Goal: Task Accomplishment & Management: Manage account settings

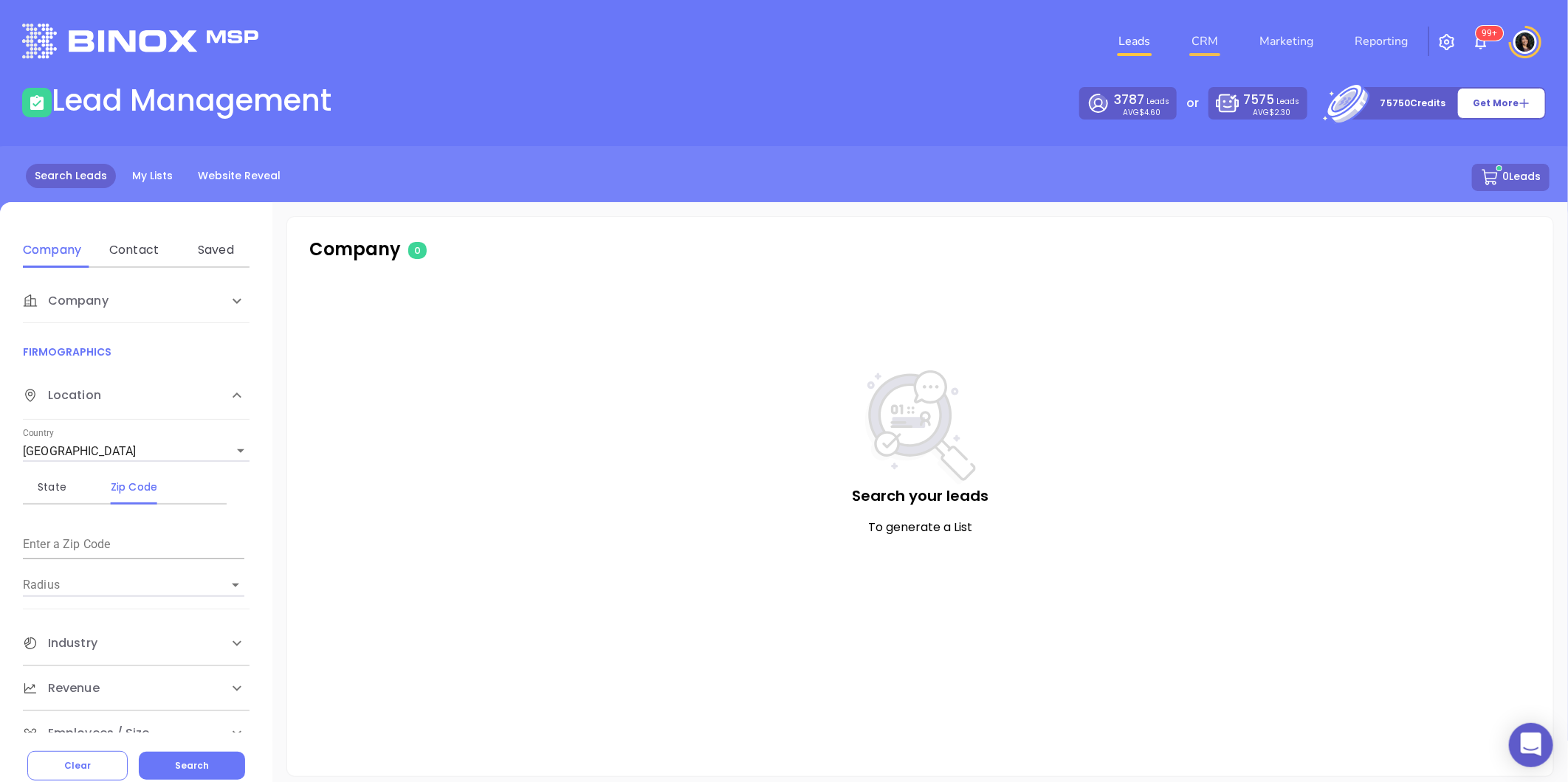
click at [1214, 52] on link "CRM" at bounding box center [1204, 42] width 38 height 29
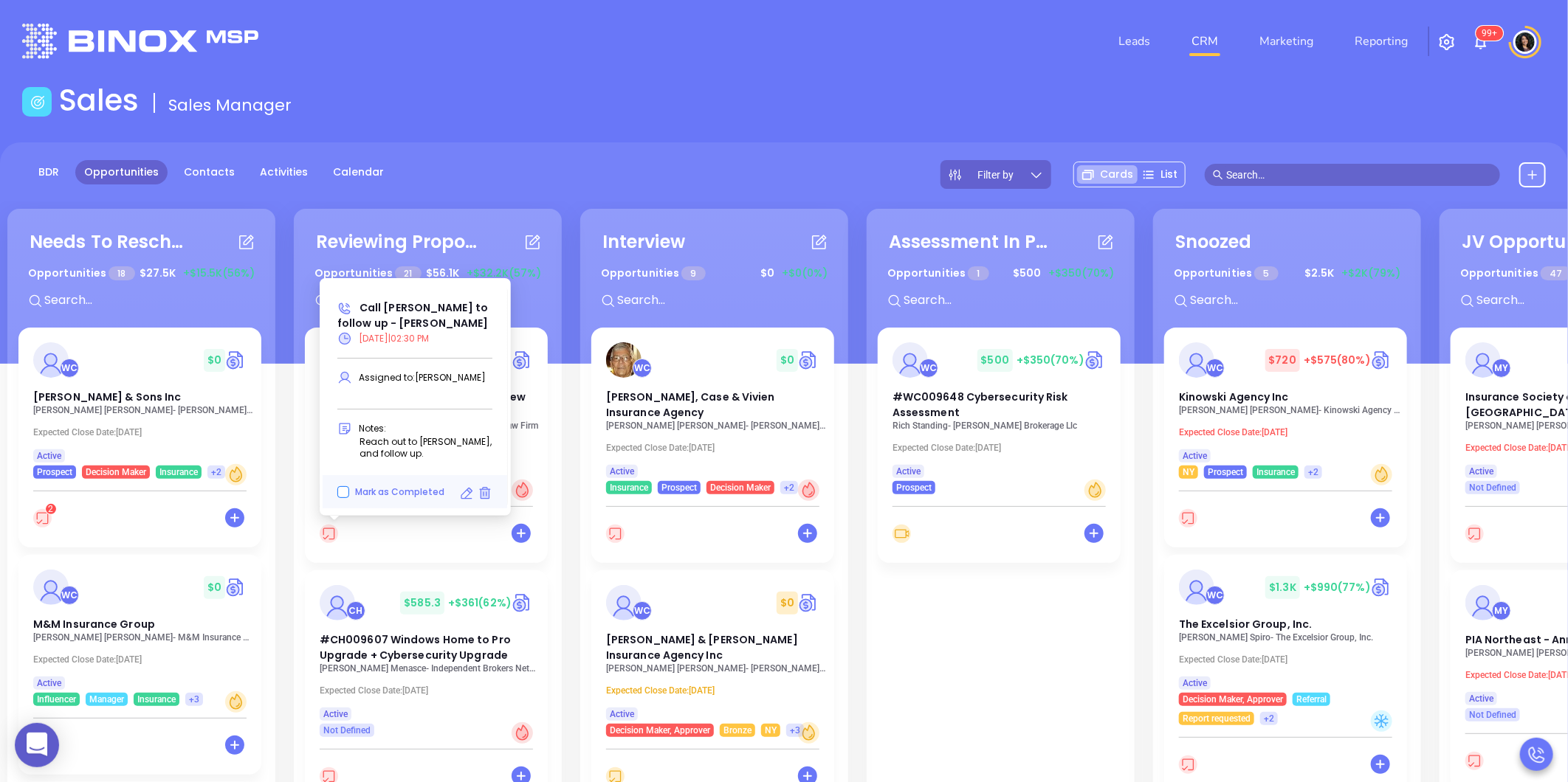
drag, startPoint x: 388, startPoint y: 489, endPoint x: 401, endPoint y: 462, distance: 30.0
click at [388, 489] on span "Mark as Completed" at bounding box center [399, 491] width 89 height 12
click at [349, 489] on input "Mark as Completed" at bounding box center [343, 492] width 11 height 11
checkbox input "true"
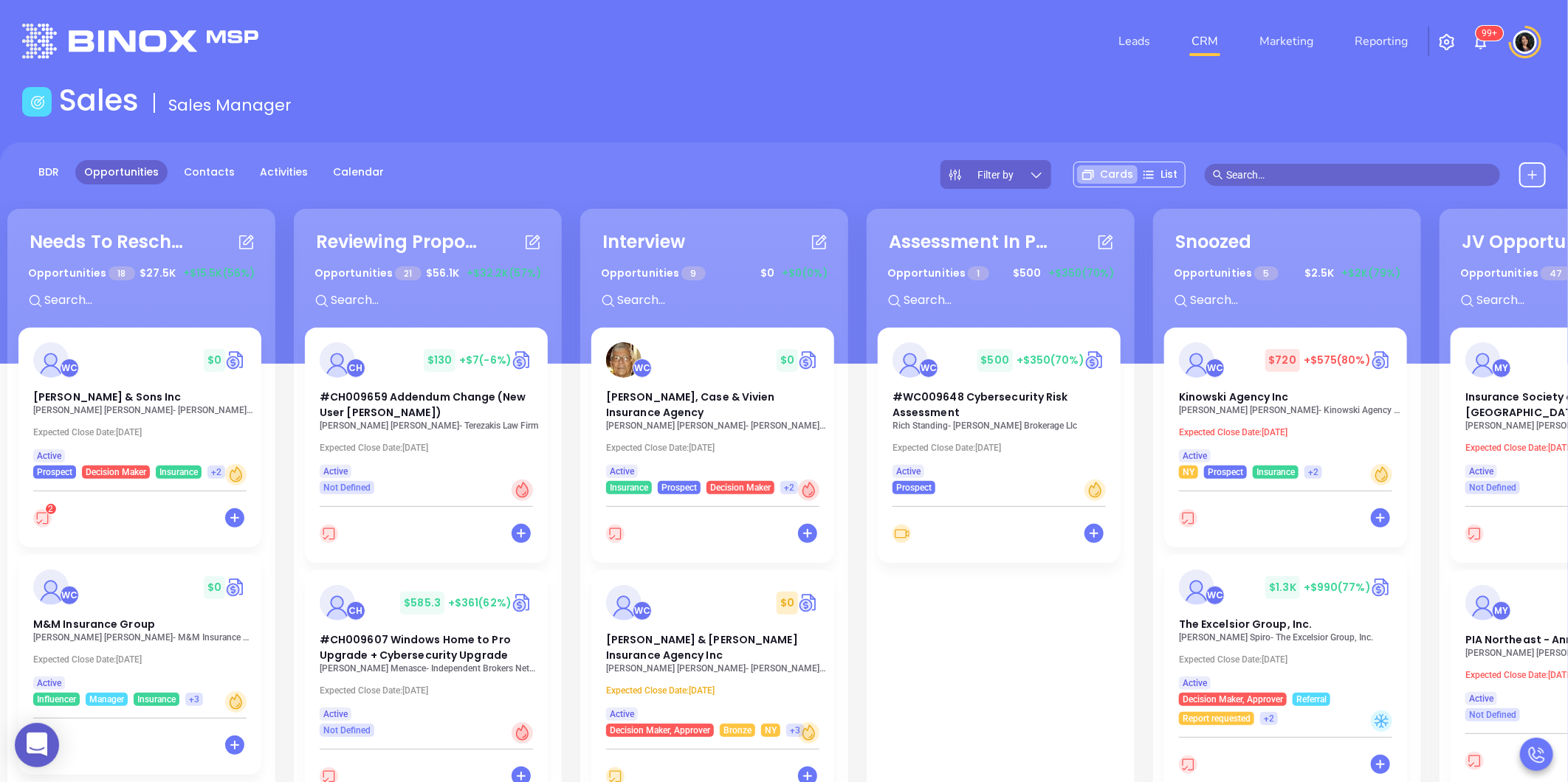
click at [503, 172] on div "BDR Opportunities Contacts Activities Calendar Filter by Cards List" at bounding box center [784, 174] width 1568 height 29
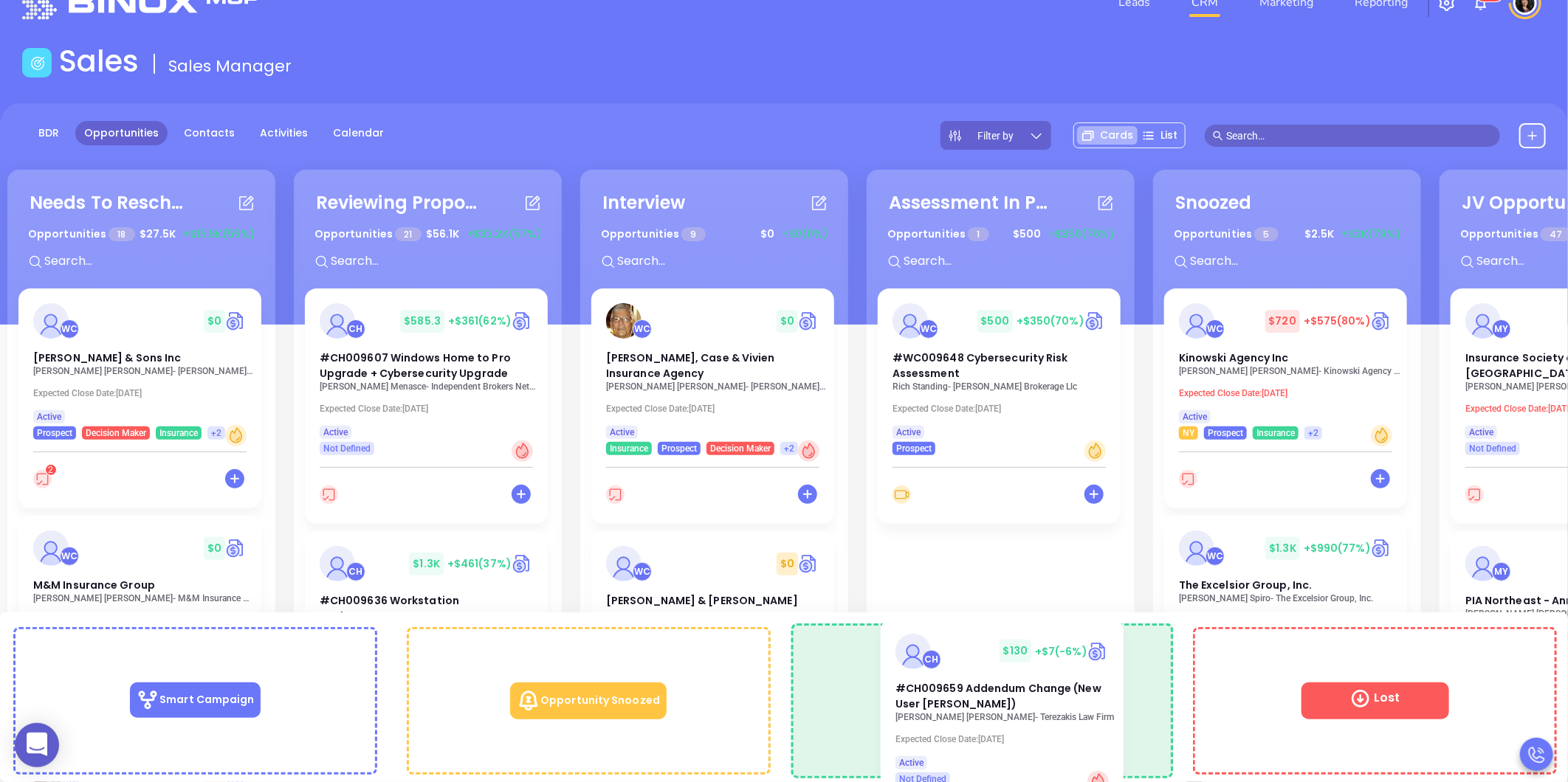
scroll to position [52, 0]
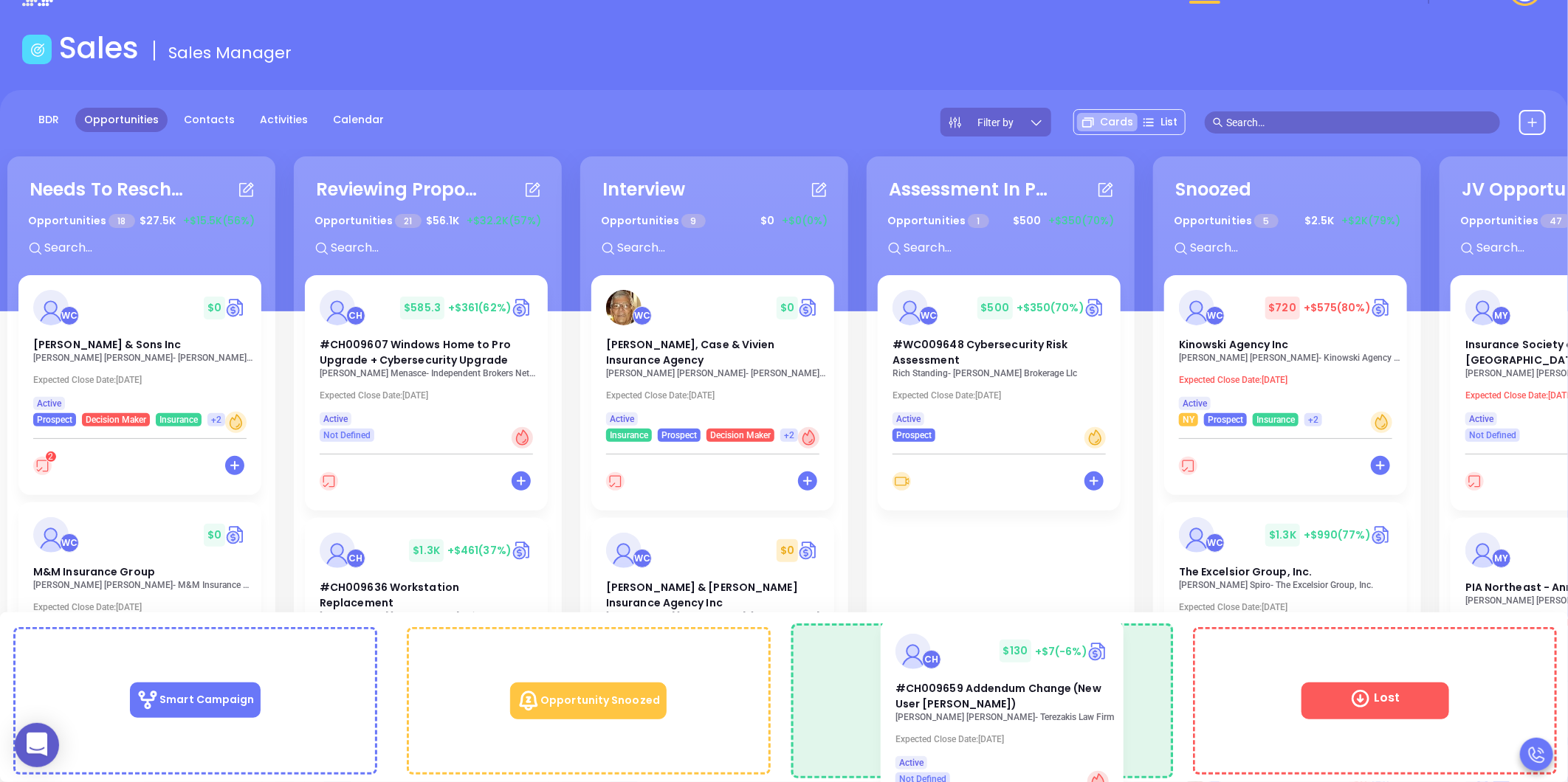
drag, startPoint x: 400, startPoint y: 373, endPoint x: 1004, endPoint y: 659, distance: 668.3
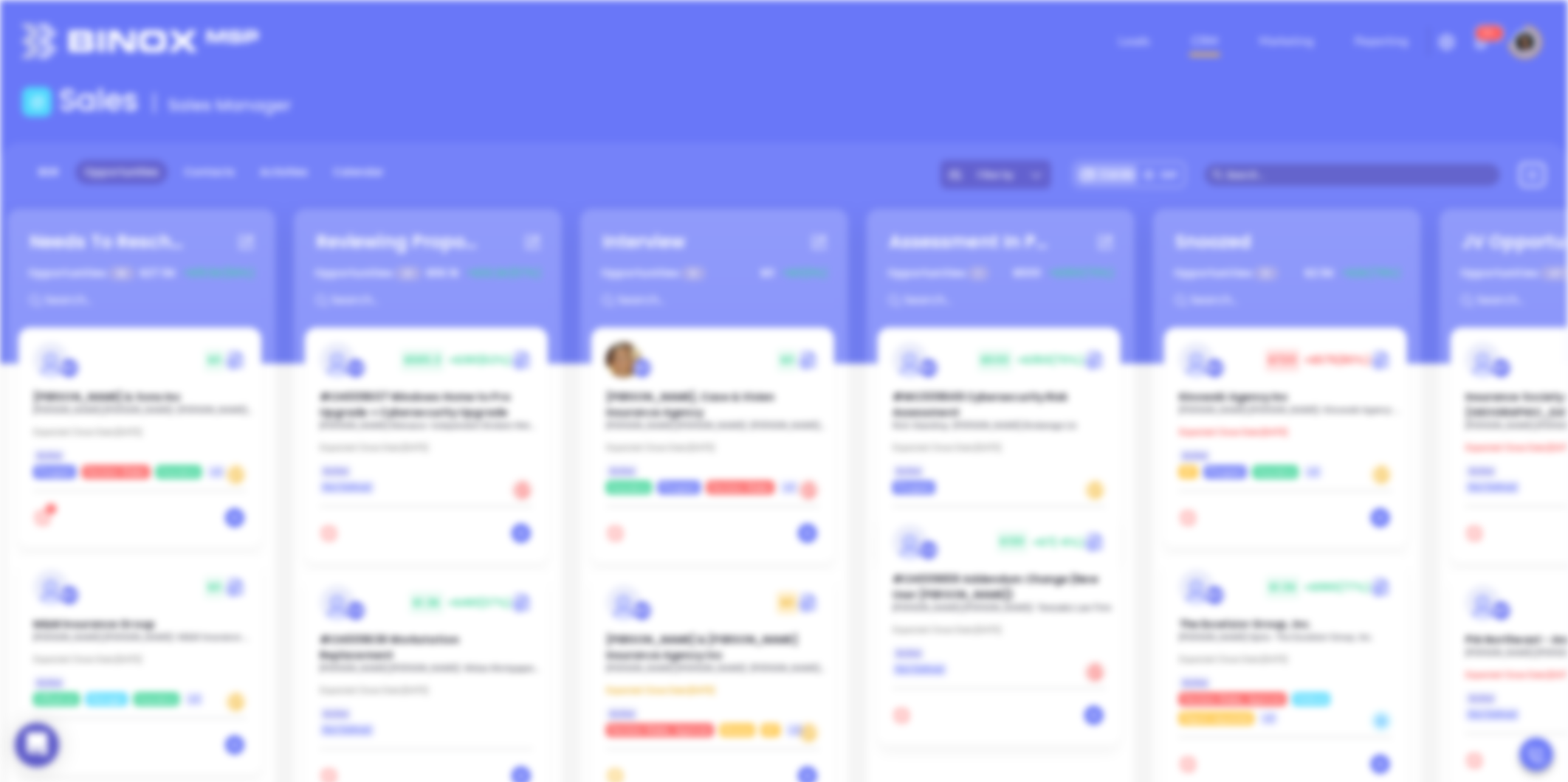
scroll to position [0, 0]
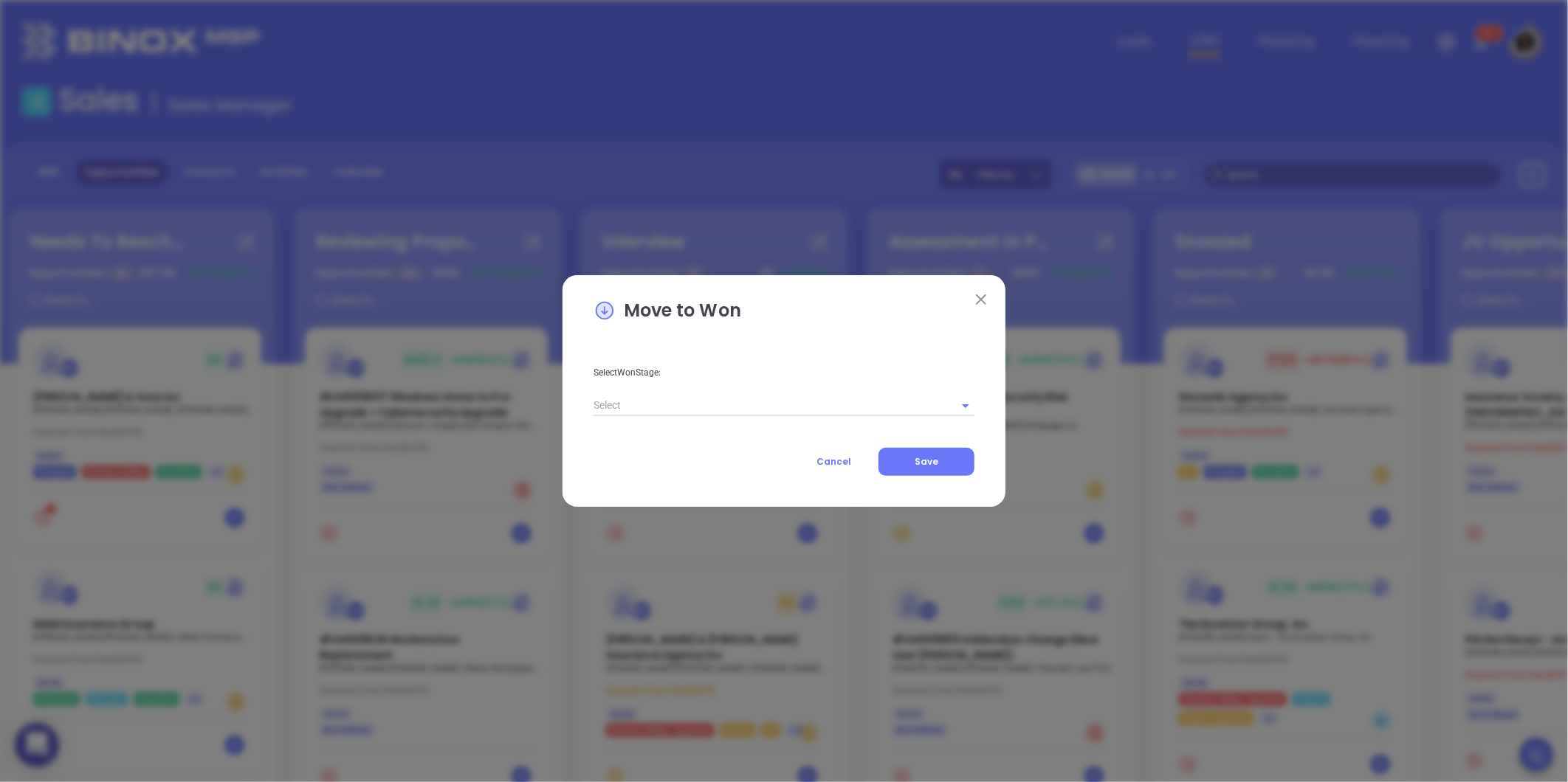
click at [728, 404] on input "text" at bounding box center [763, 405] width 339 height 21
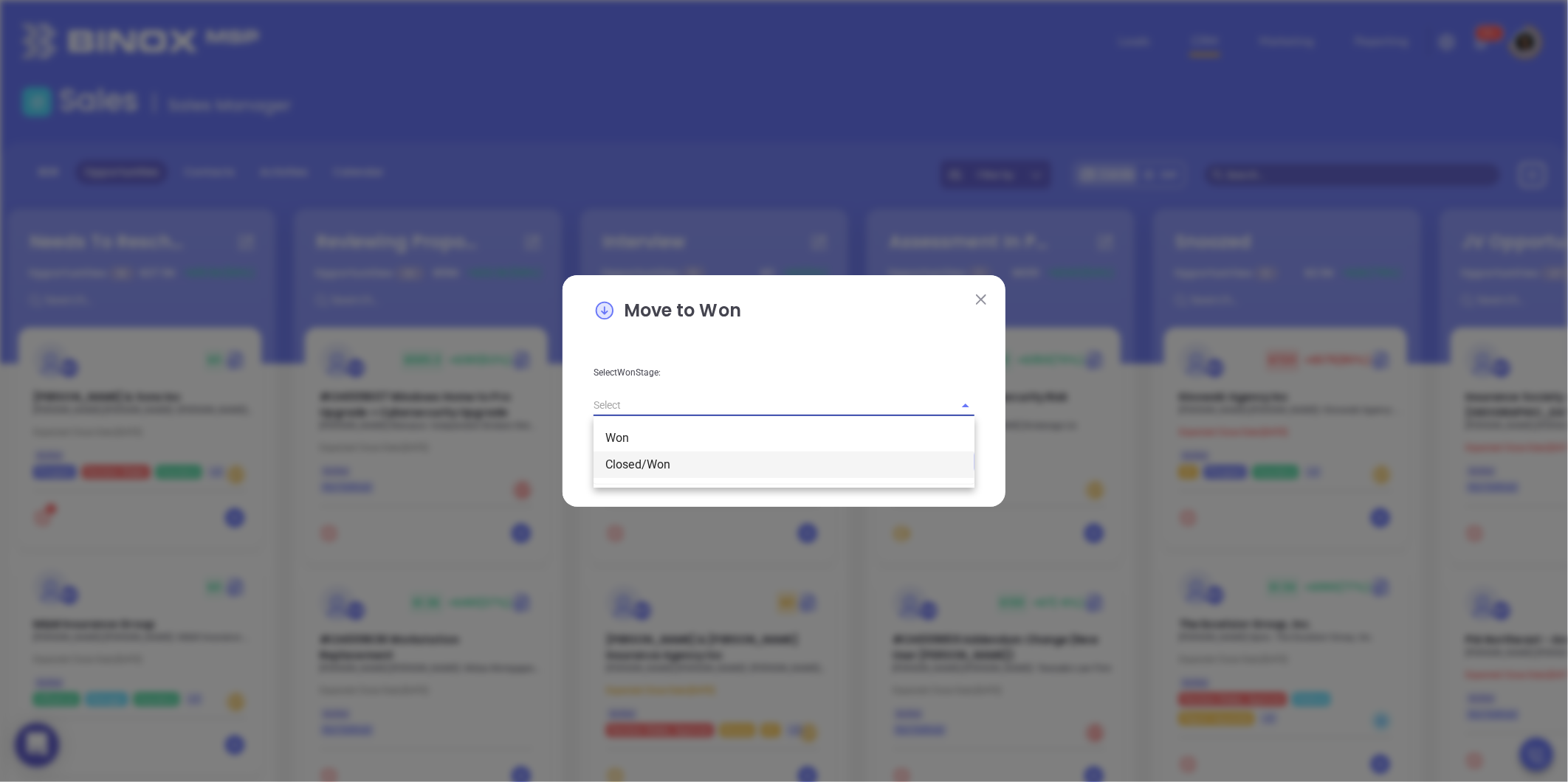
click at [696, 453] on li "Closed/Won" at bounding box center [784, 465] width 381 height 27
type input "Closed/Won"
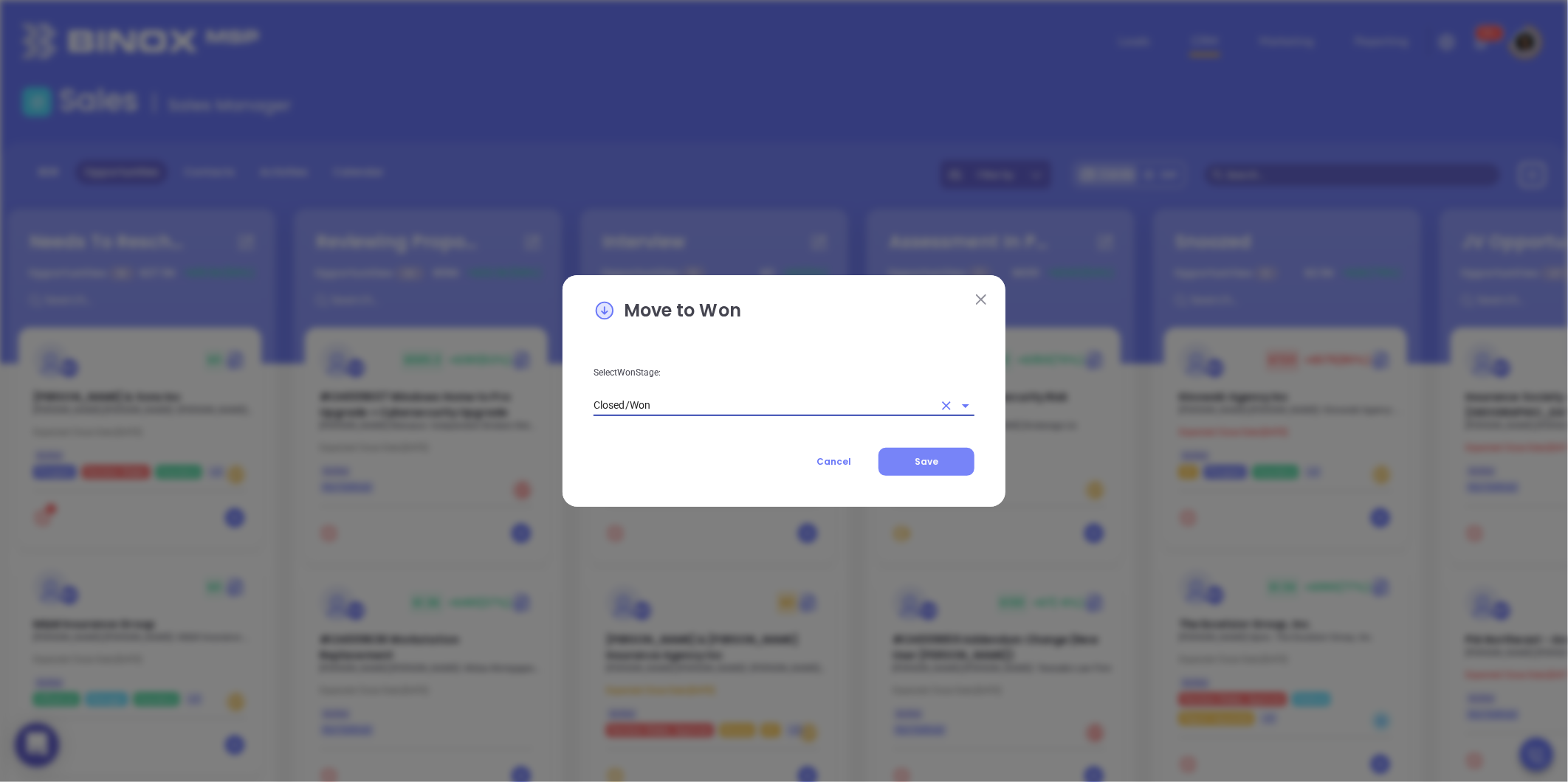
click at [927, 460] on span "Save" at bounding box center [926, 461] width 24 height 12
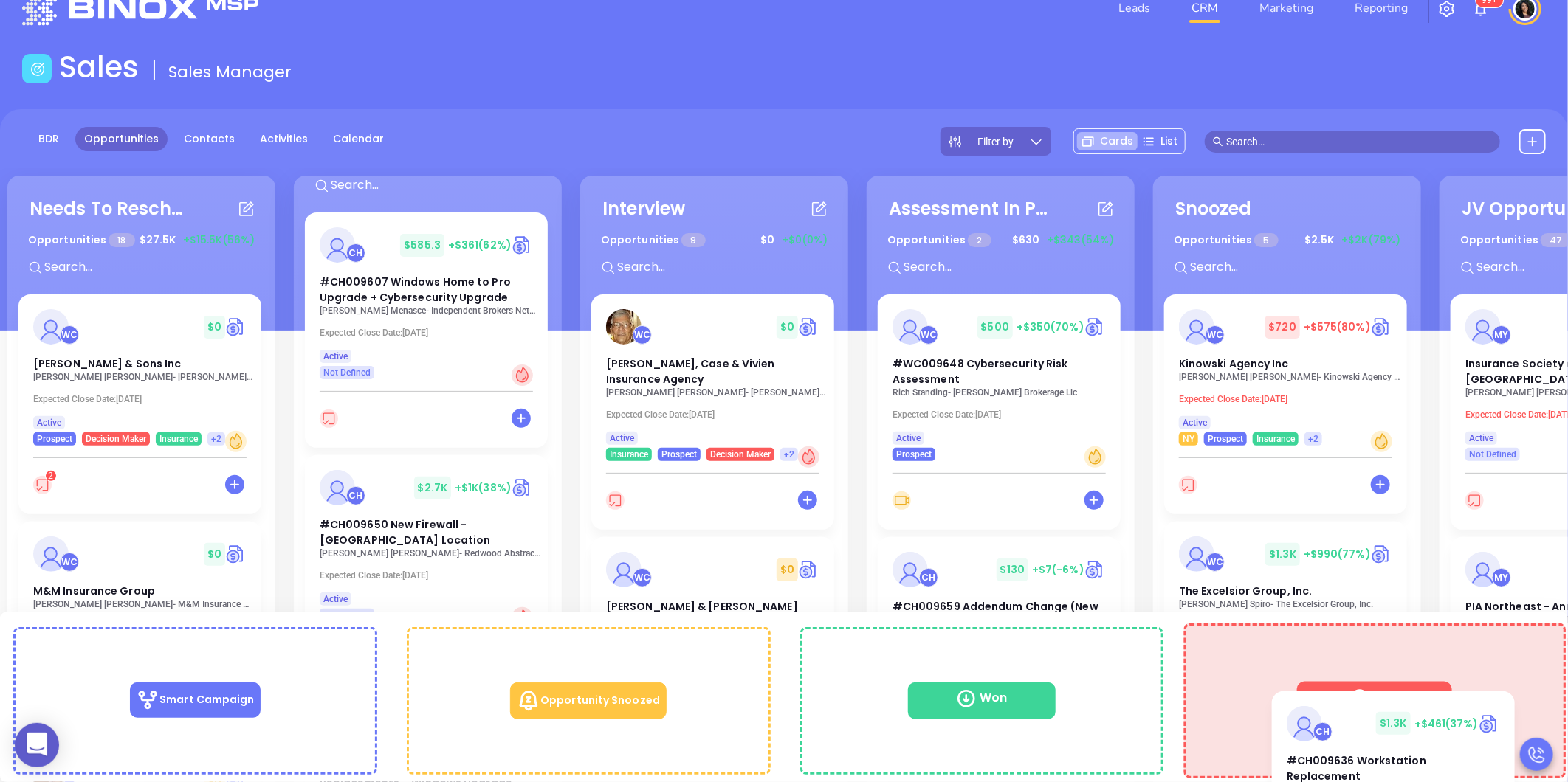
scroll to position [53, 0]
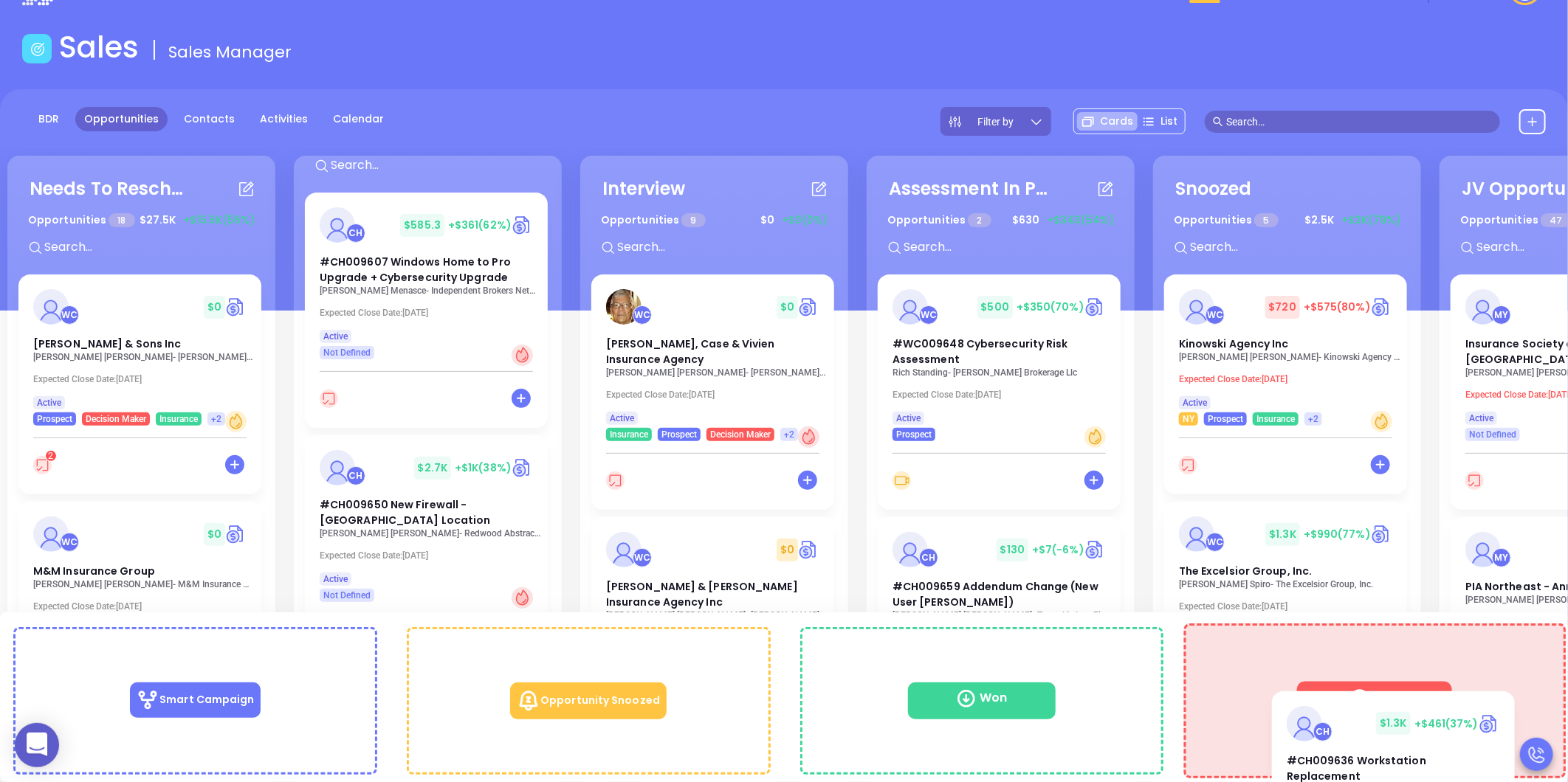
drag, startPoint x: 388, startPoint y: 528, endPoint x: 1346, endPoint y: 724, distance: 977.8
click at [1360, 731] on div "Needs To Reschedule Opportunities 18 $ 27.5K +$15.5K (56%) + WC $ 0 [PERSON_NAM…" at bounding box center [784, 620] width 1568 height 620
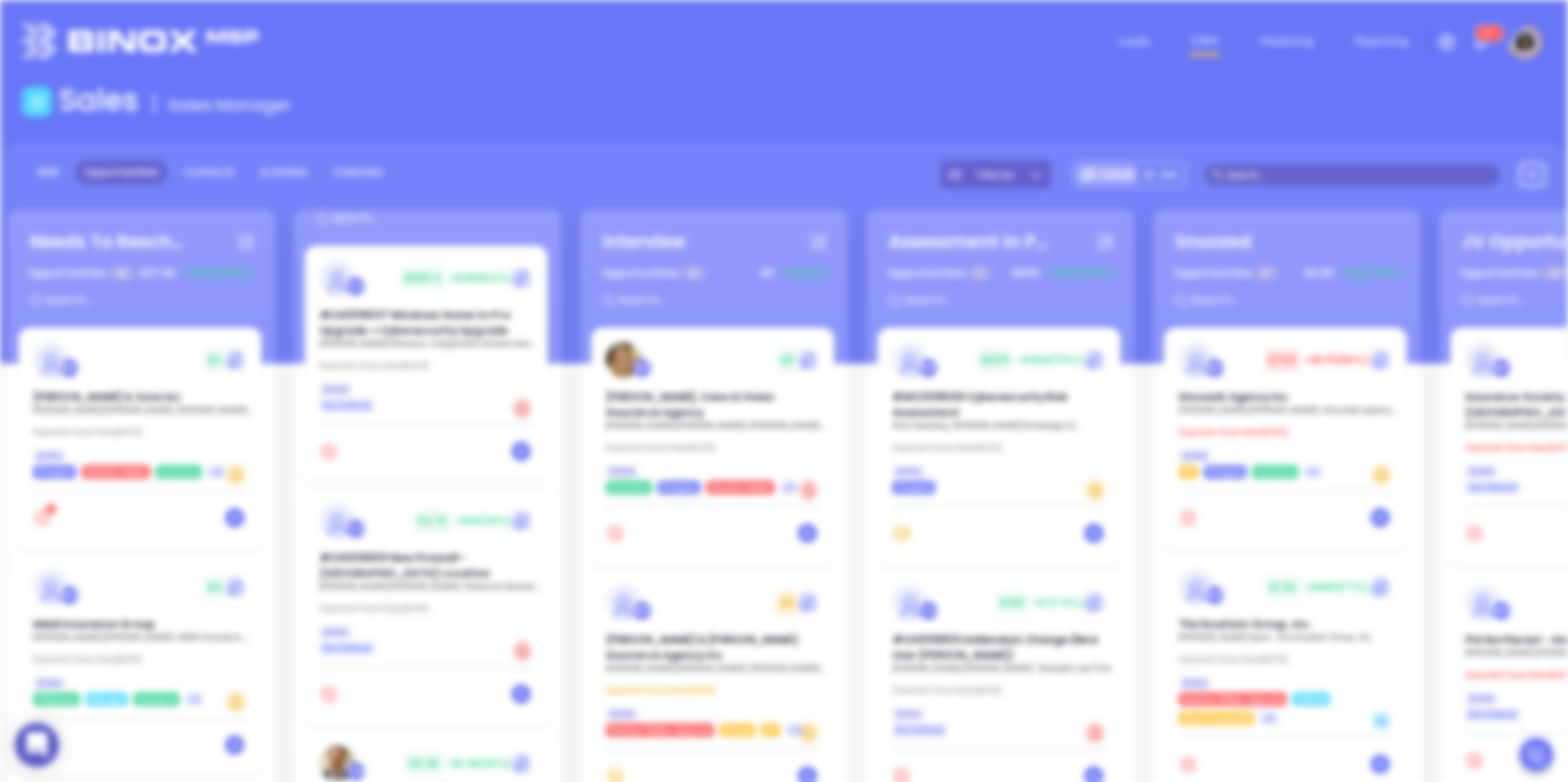
scroll to position [0, 0]
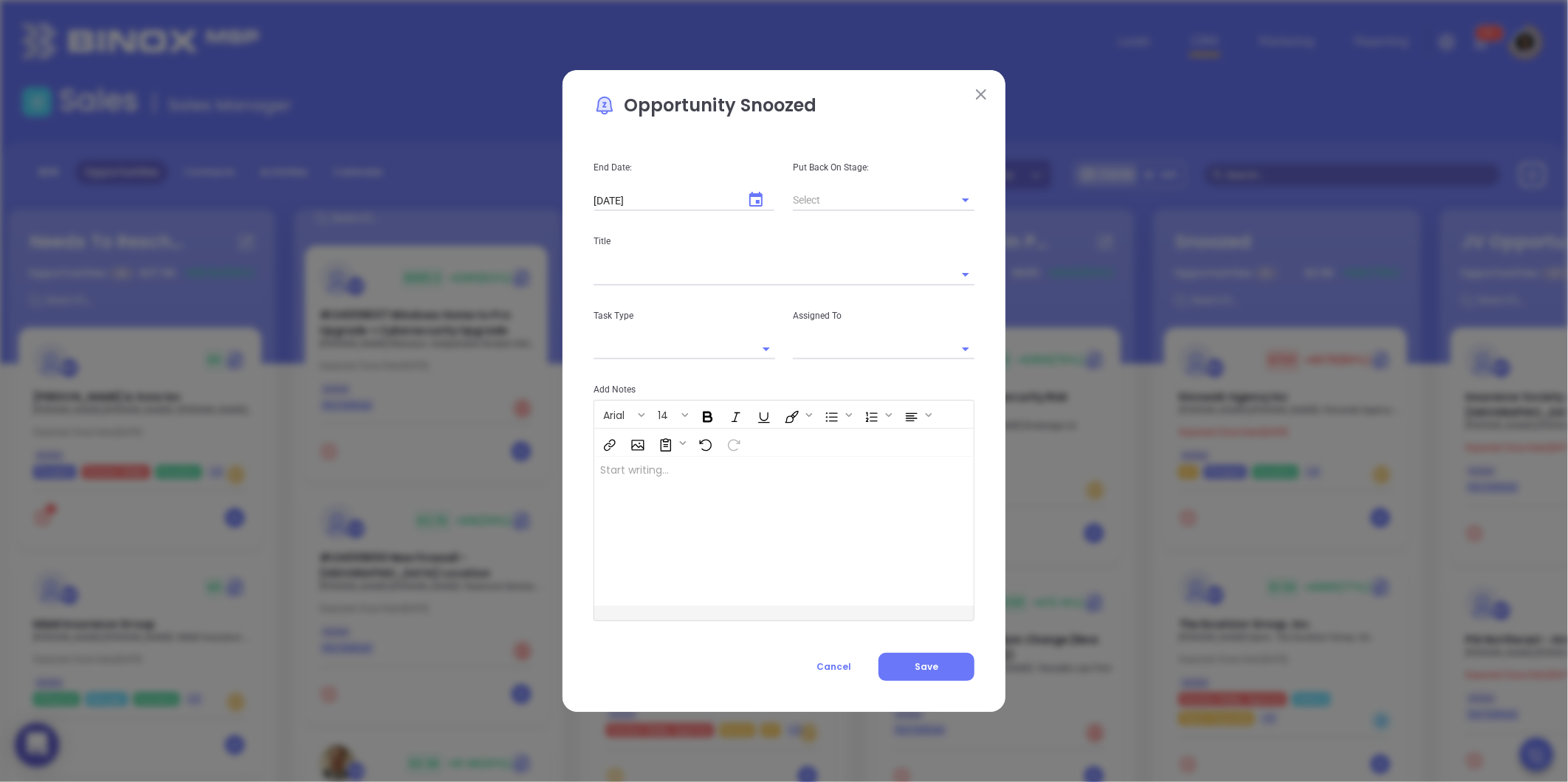
type input "[PERSON_NAME]"
click at [819, 650] on div "End Date: [DATE] ​ Put Back On Stage: Title Task Type Assigned To [PERSON_NAME]…" at bounding box center [784, 409] width 381 height 544
click at [825, 664] on span "Cancel" at bounding box center [834, 666] width 34 height 12
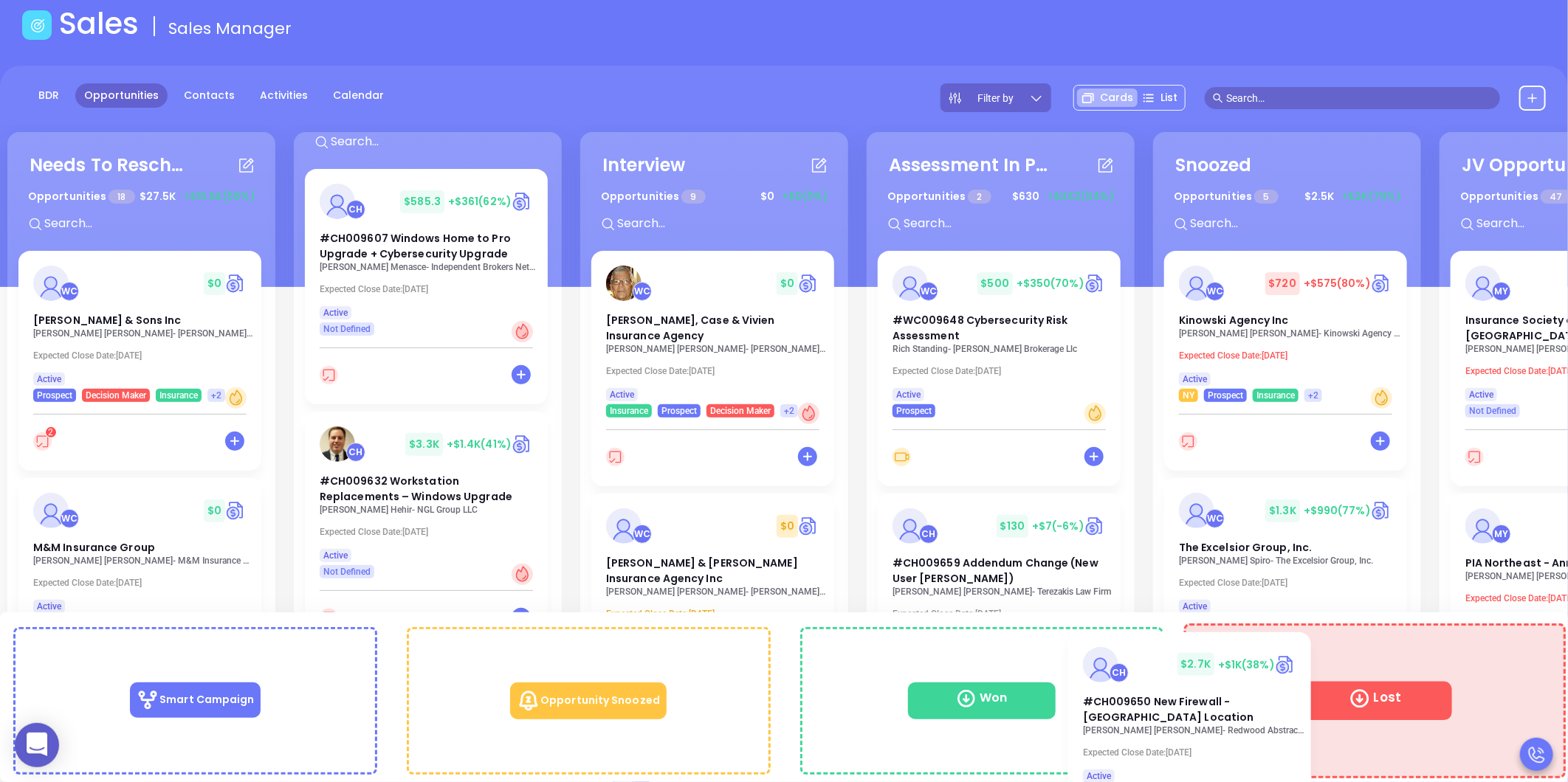
drag, startPoint x: 400, startPoint y: 529, endPoint x: 1339, endPoint y: 690, distance: 952.7
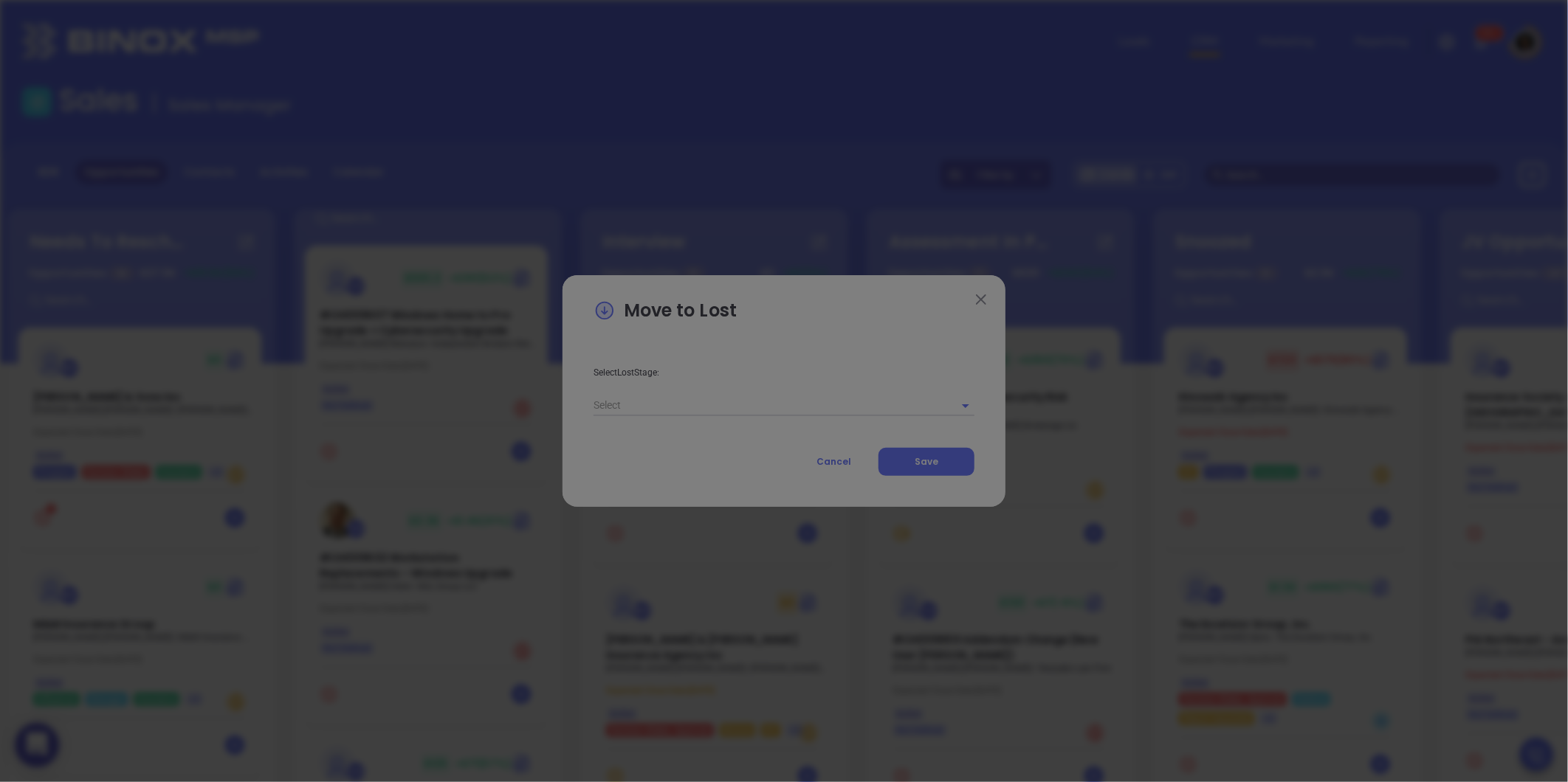
click at [701, 391] on button "Bold" at bounding box center [706, 378] width 25 height 25
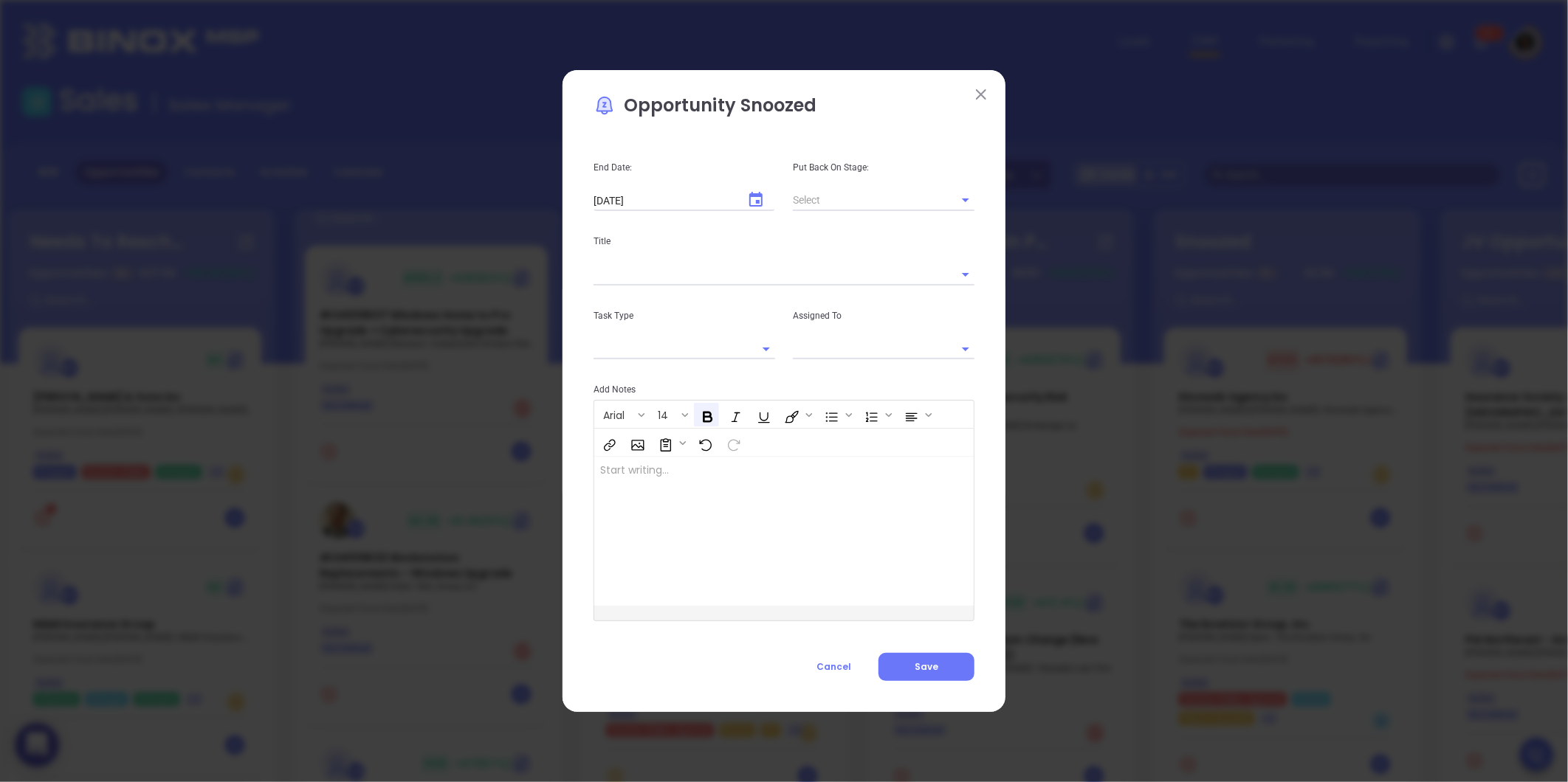
type input "[object Object]"
type input "[PERSON_NAME]"
click at [849, 668] on span "Cancel" at bounding box center [834, 666] width 34 height 12
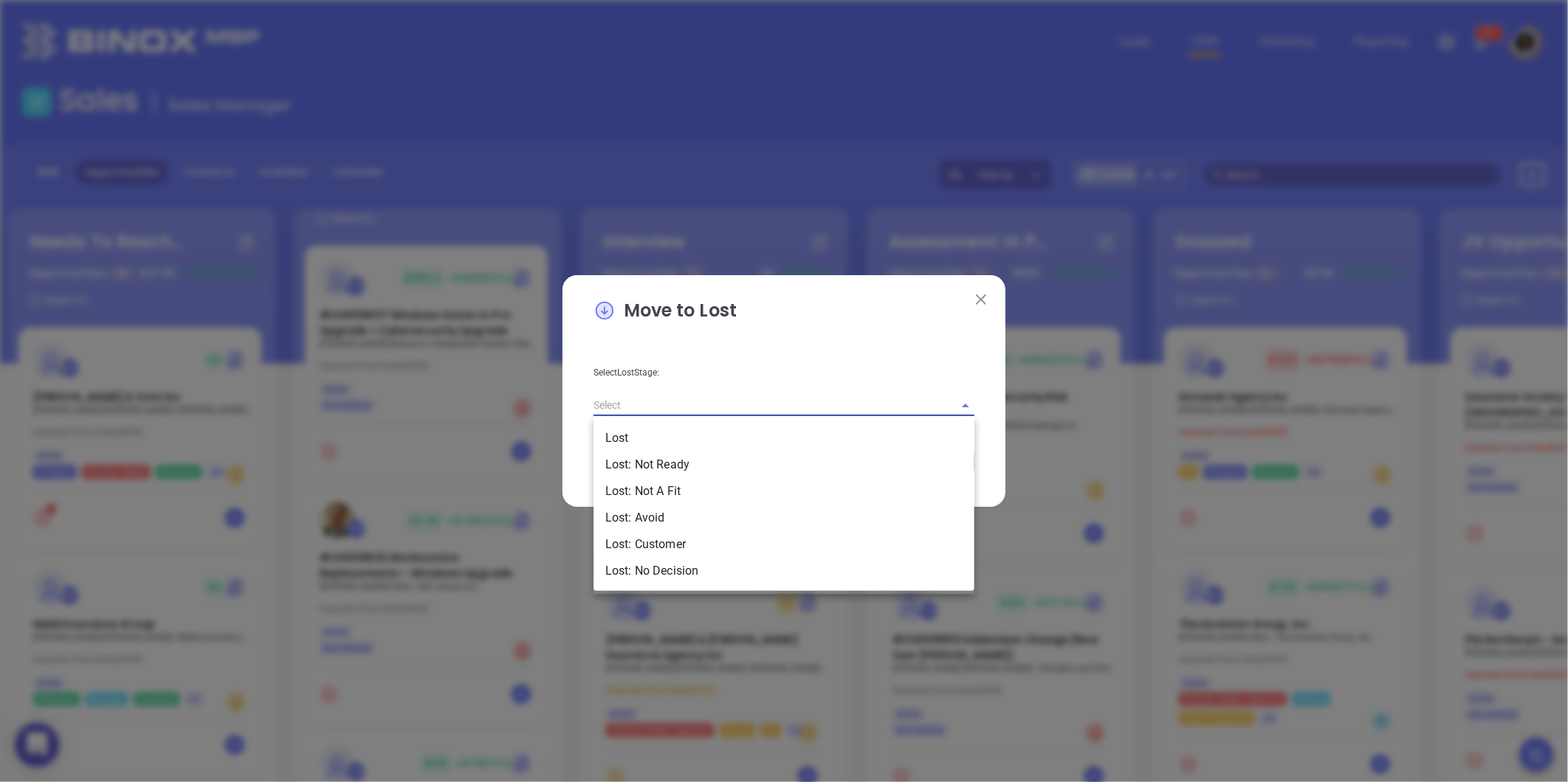
click at [707, 402] on input "text" at bounding box center [763, 405] width 339 height 21
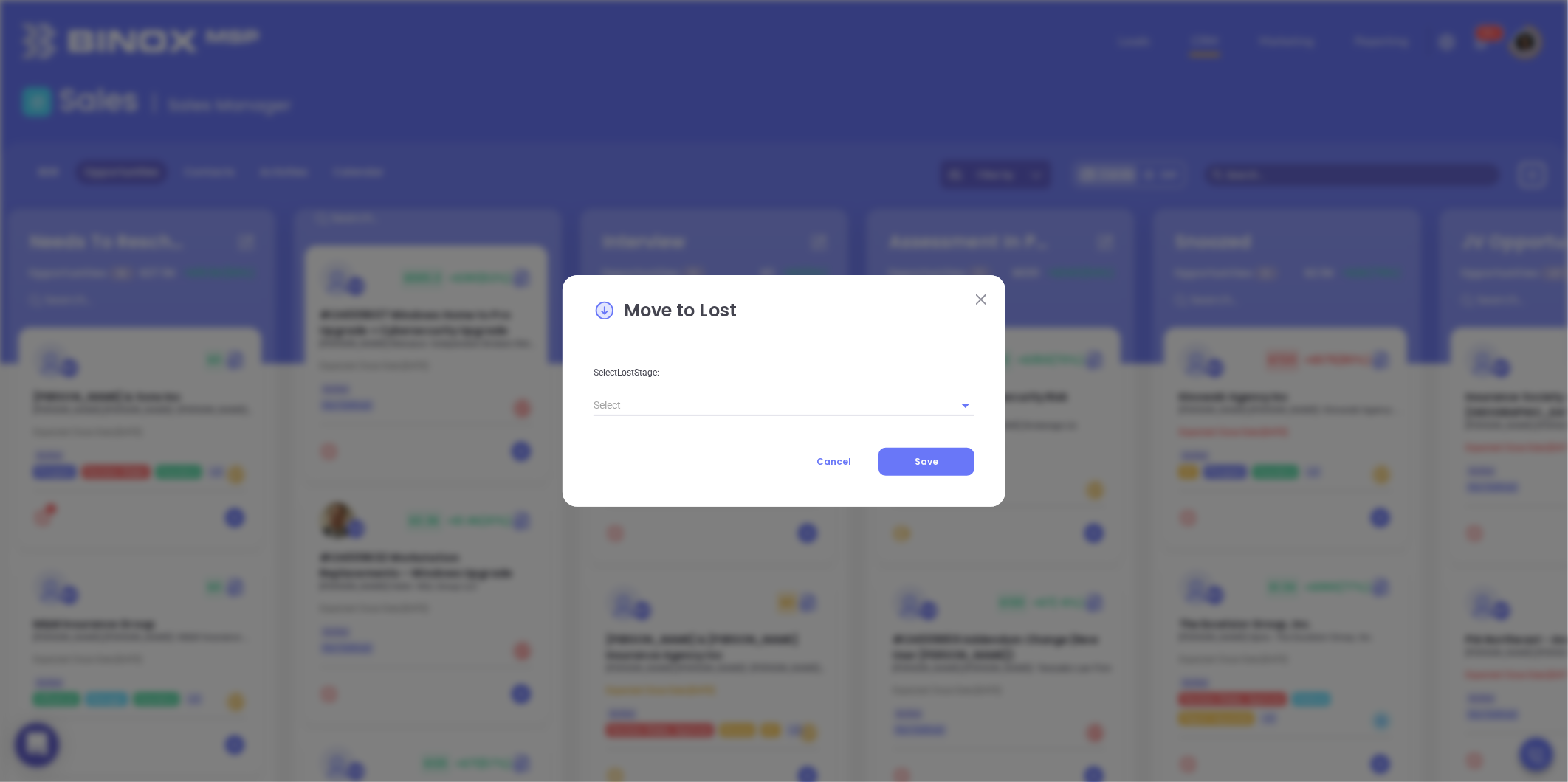
click at [983, 377] on div "Select Lost Stage:" at bounding box center [784, 379] width 399 height 74
click at [847, 458] on span "Cancel" at bounding box center [834, 461] width 34 height 12
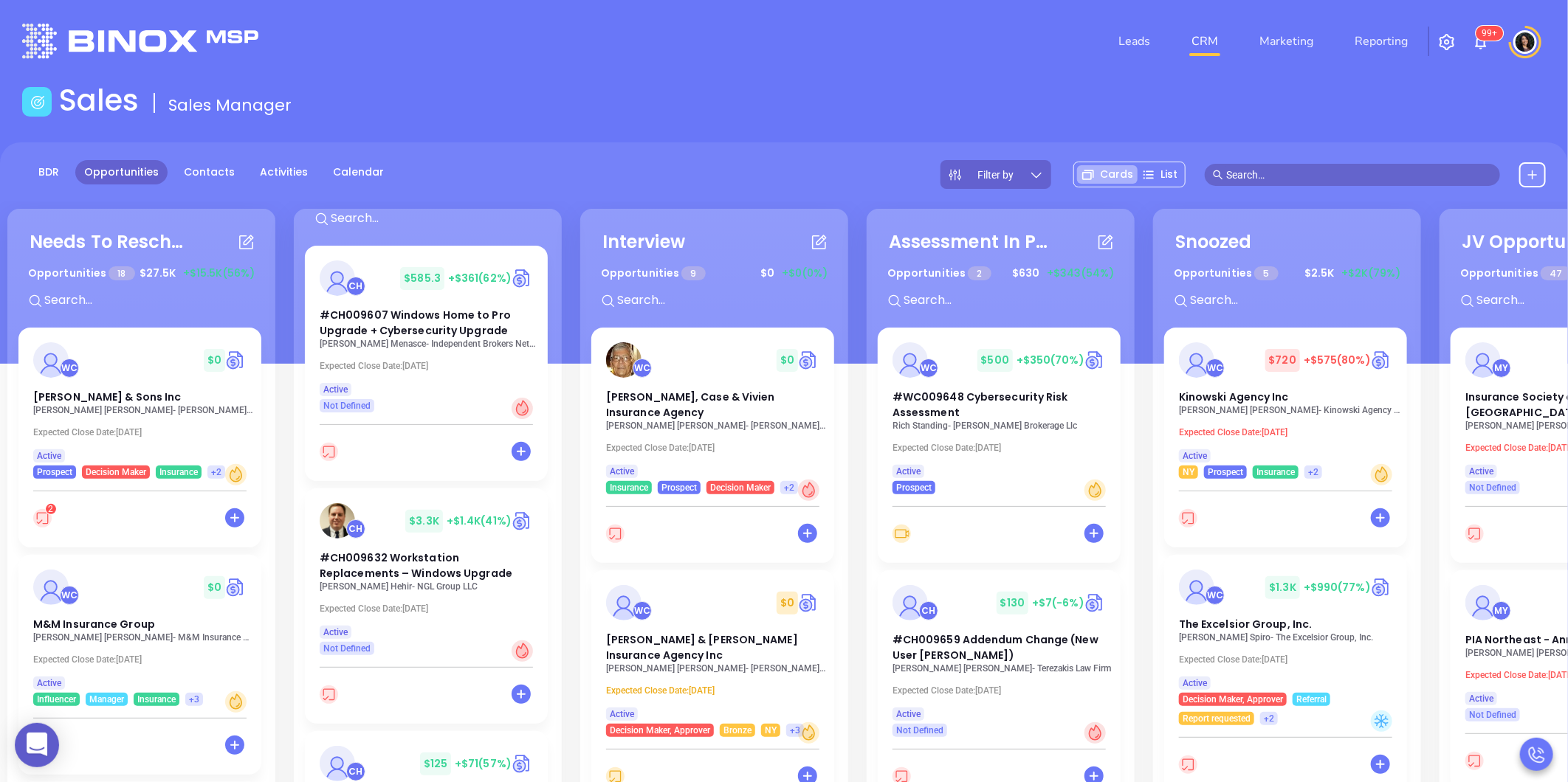
scroll to position [163, 0]
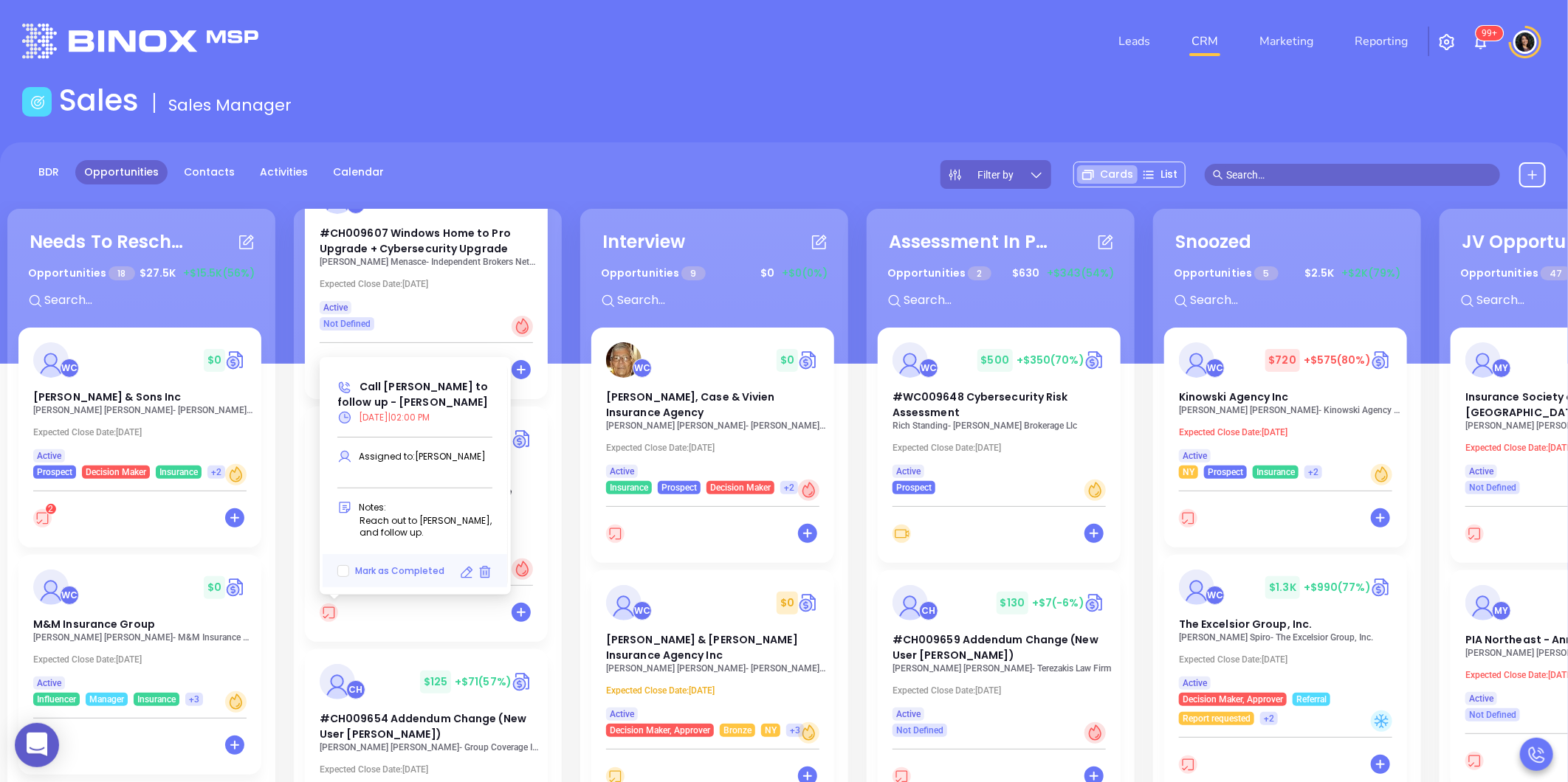
click at [460, 570] on icon at bounding box center [467, 573] width 15 height 15
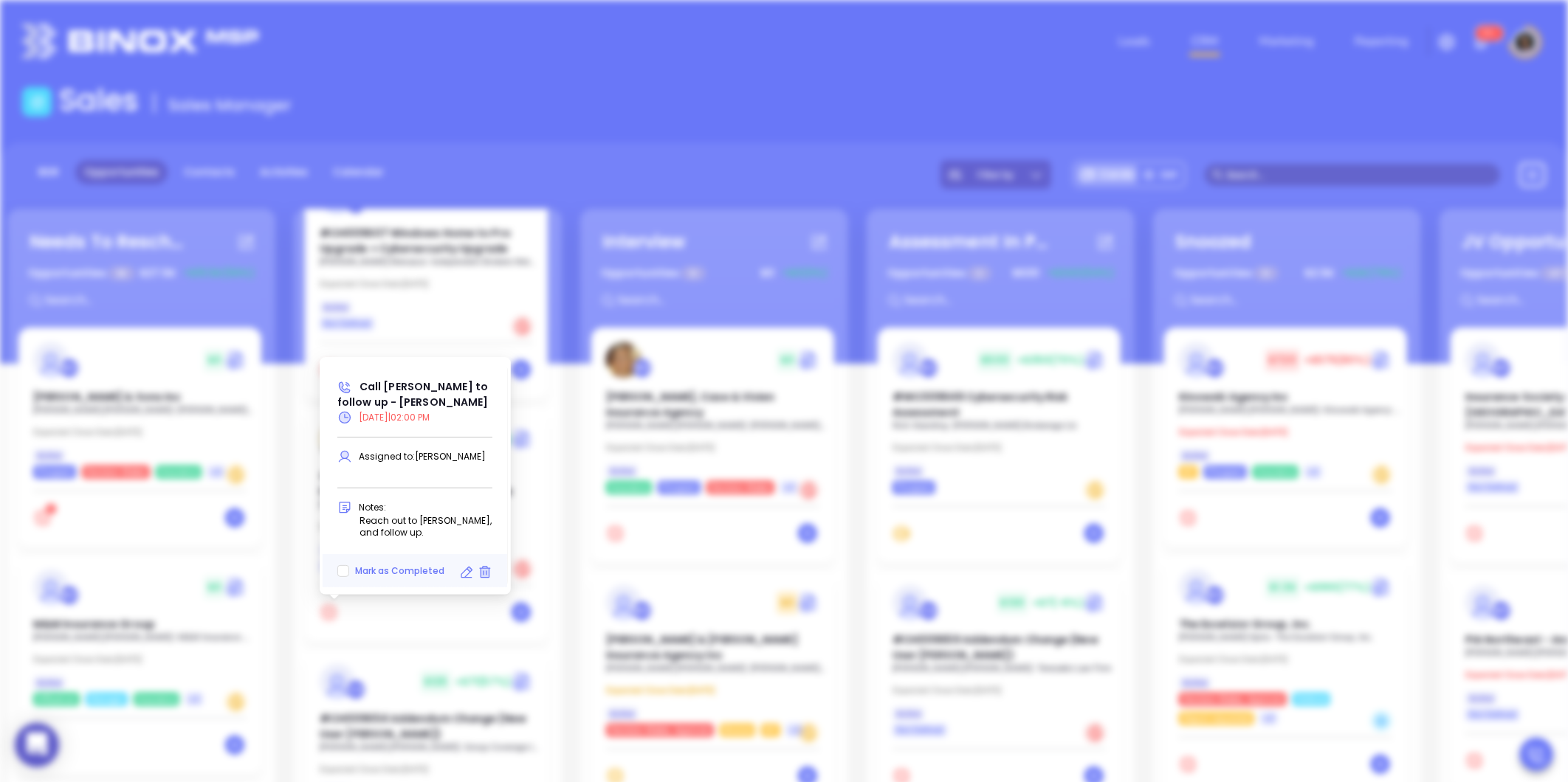
type input "[DATE]"
type input "Call [PERSON_NAME] to follow up - [PERSON_NAME]"
type input "Call"
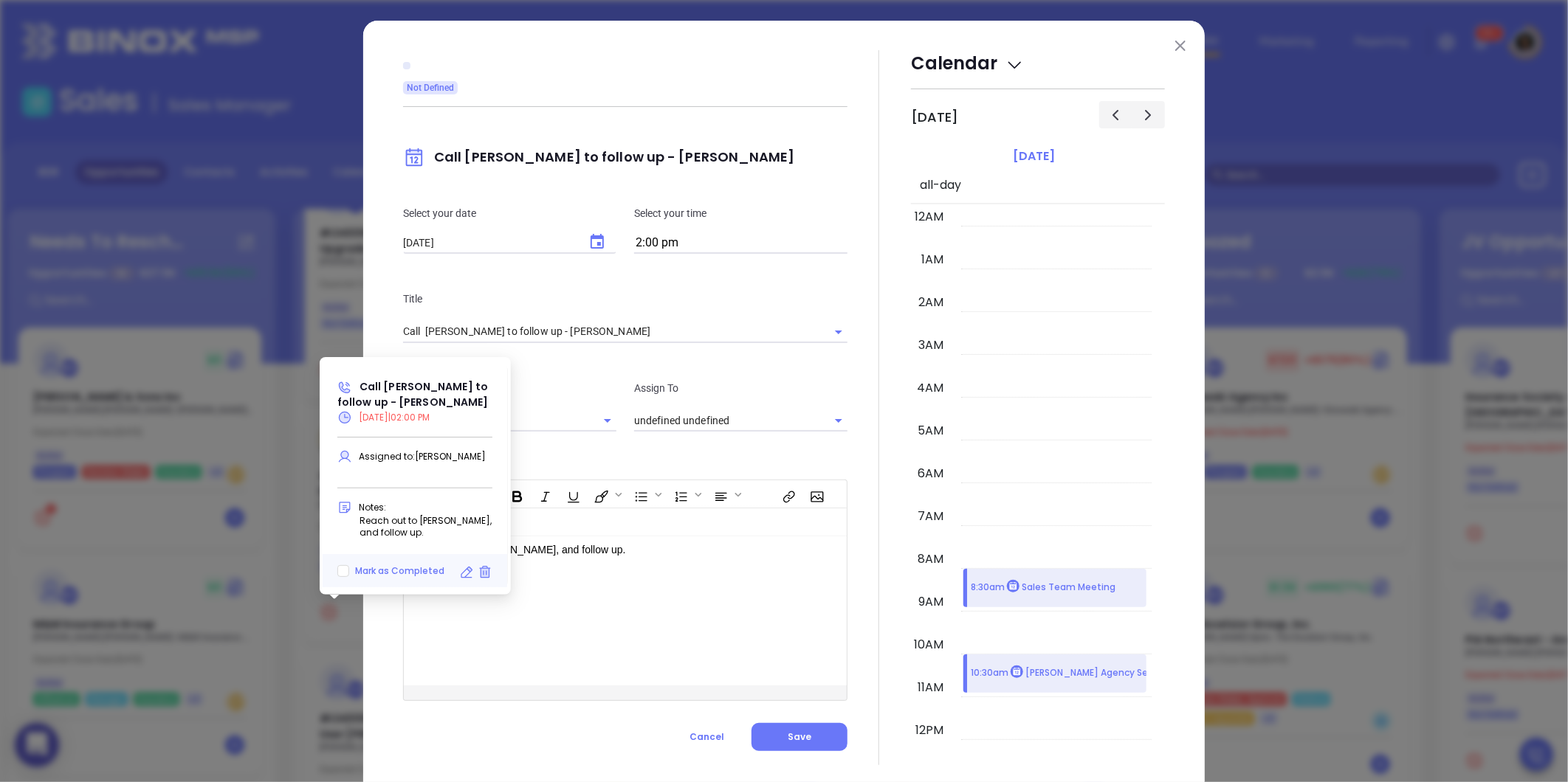
scroll to position [467, 0]
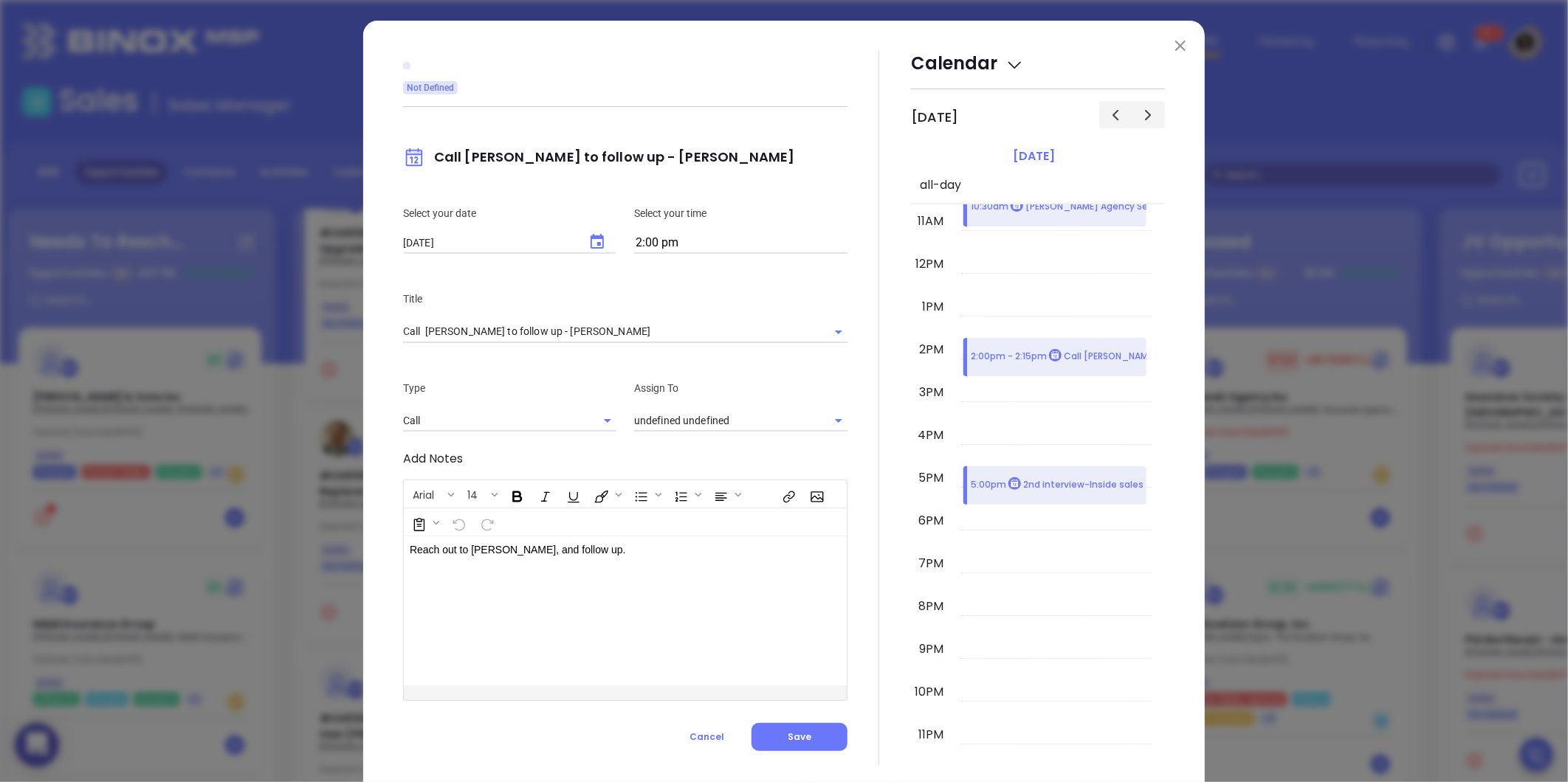
type input "[PERSON_NAME]"
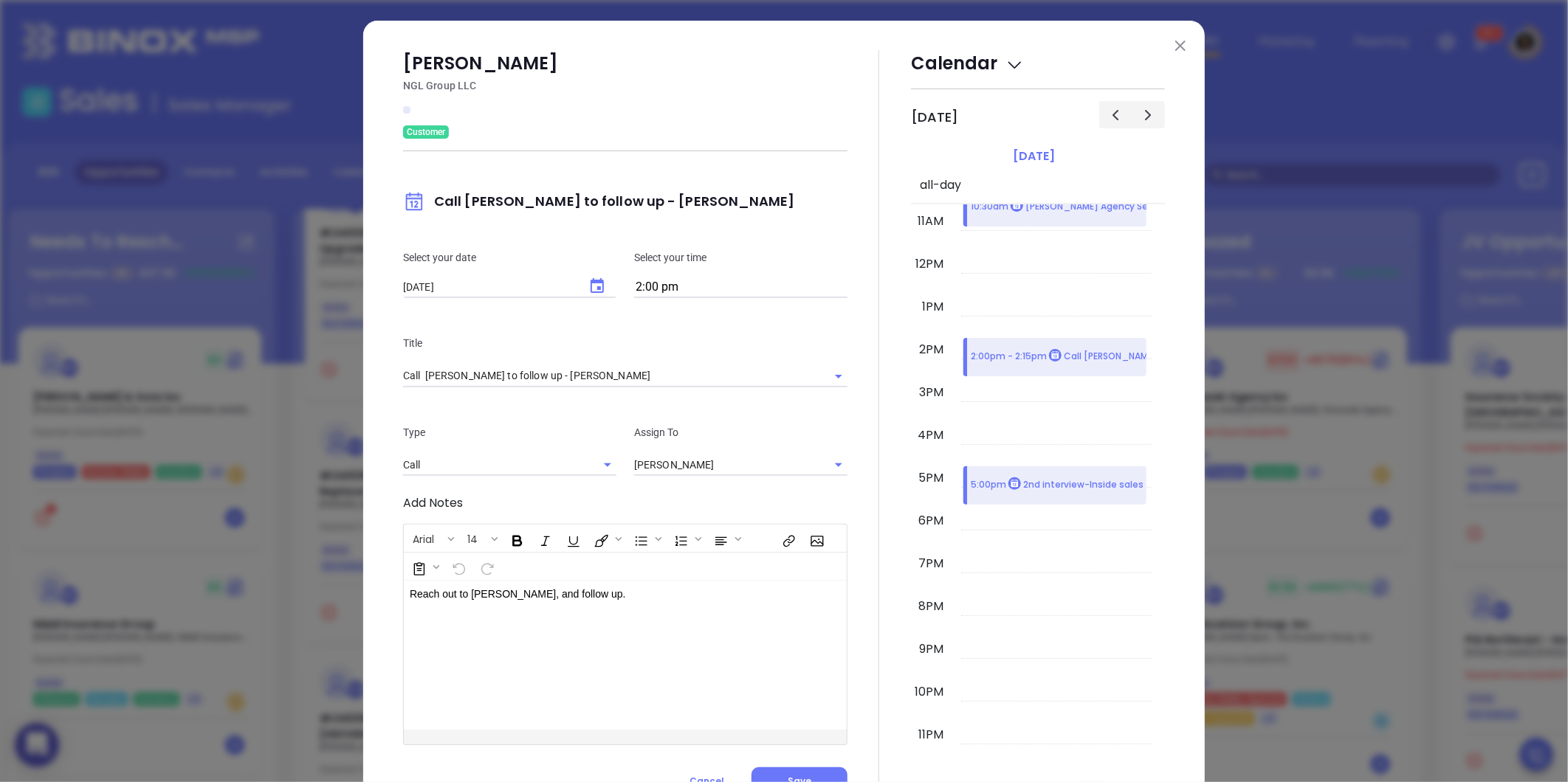
click at [594, 242] on div "Select your date [DATE] ​ Select your time 2:00 pm" at bounding box center [625, 274] width 462 height 86
click at [589, 286] on icon "Choose date, selected date is Sep 10, 2025" at bounding box center [598, 287] width 18 height 18
click at [459, 428] on button "15" at bounding box center [462, 434] width 27 height 27
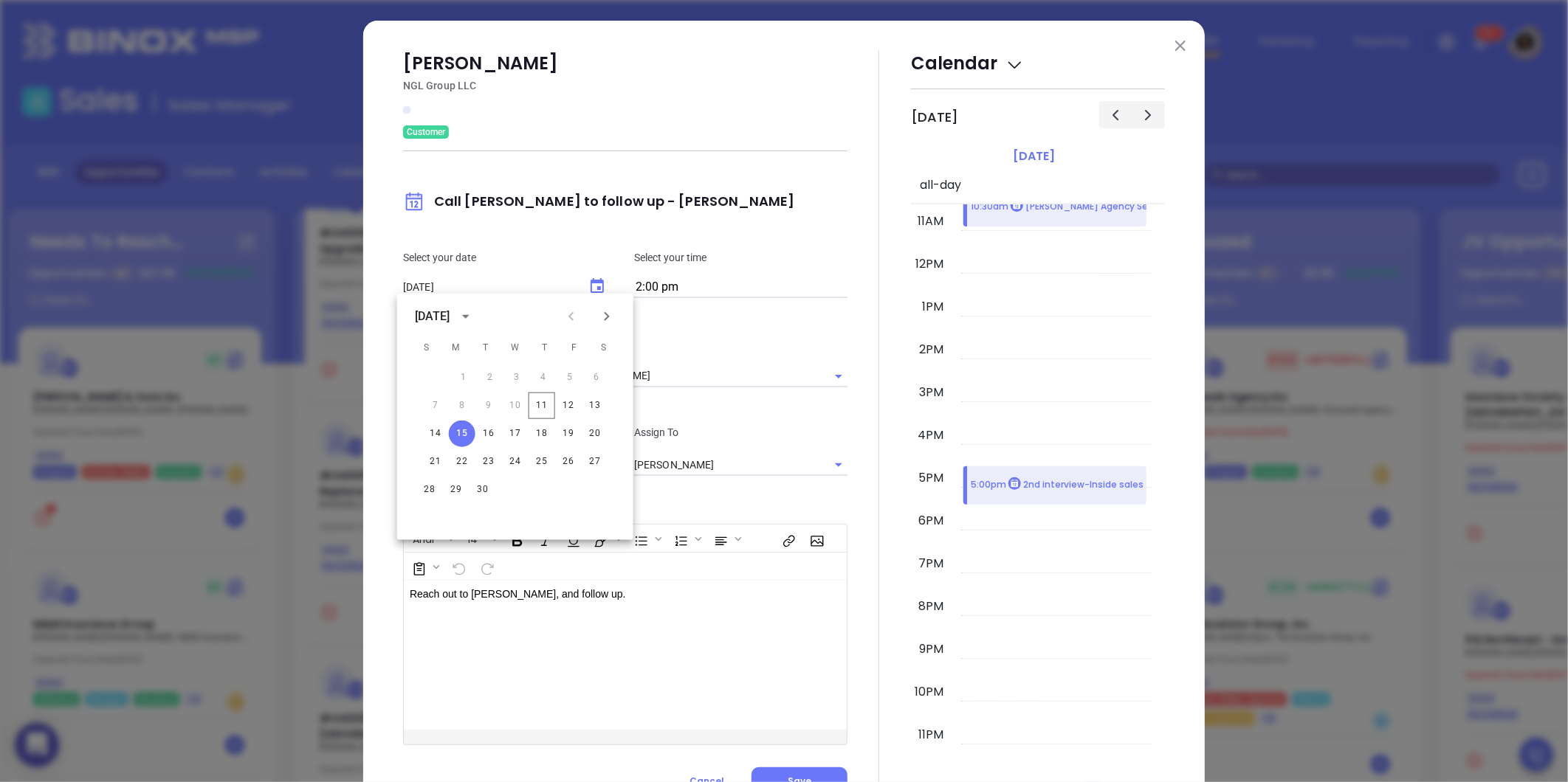
type input "[DATE]"
click at [859, 507] on div at bounding box center [880, 422] width 64 height 745
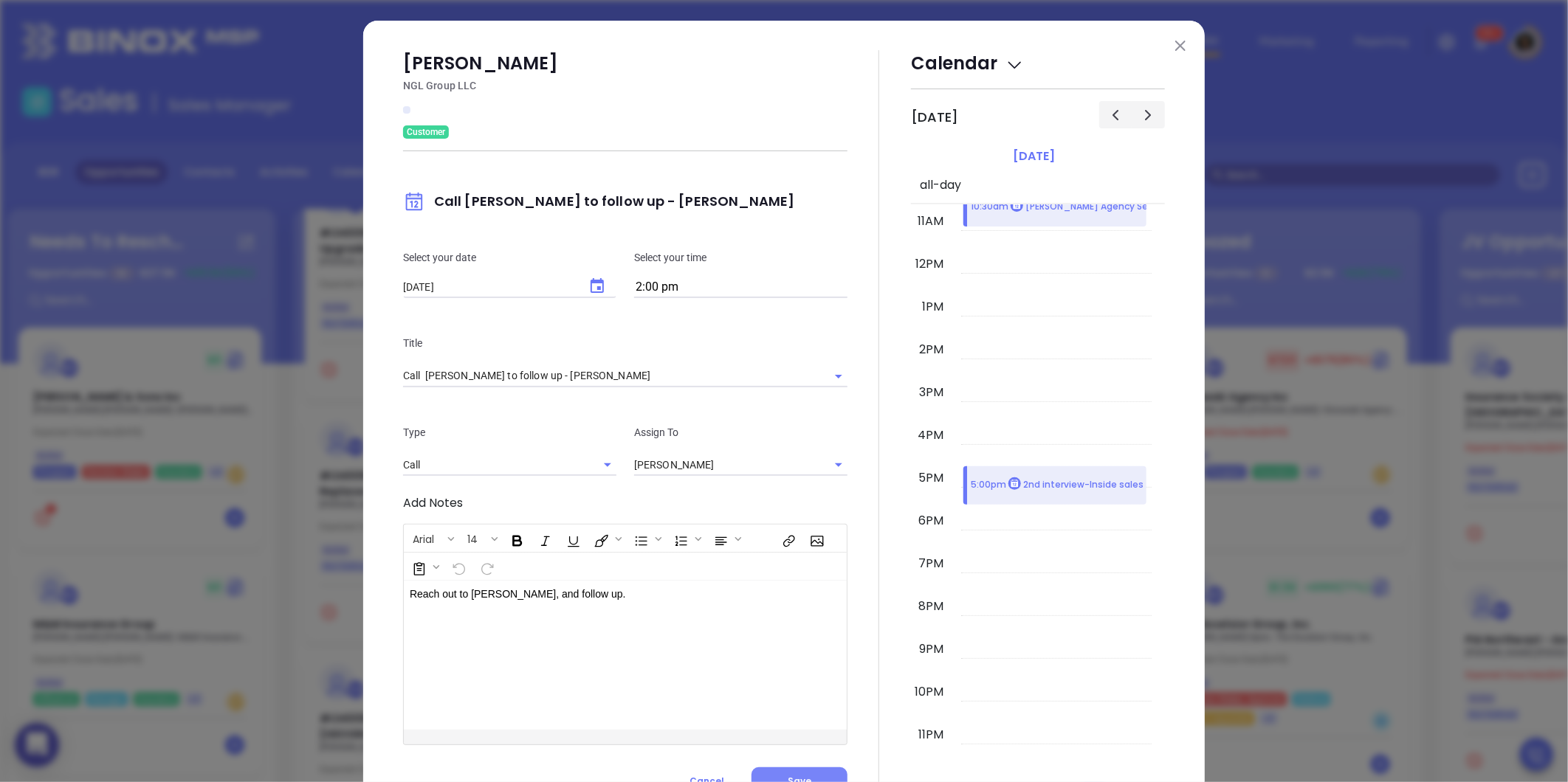
click at [793, 772] on button "Save" at bounding box center [799, 781] width 96 height 28
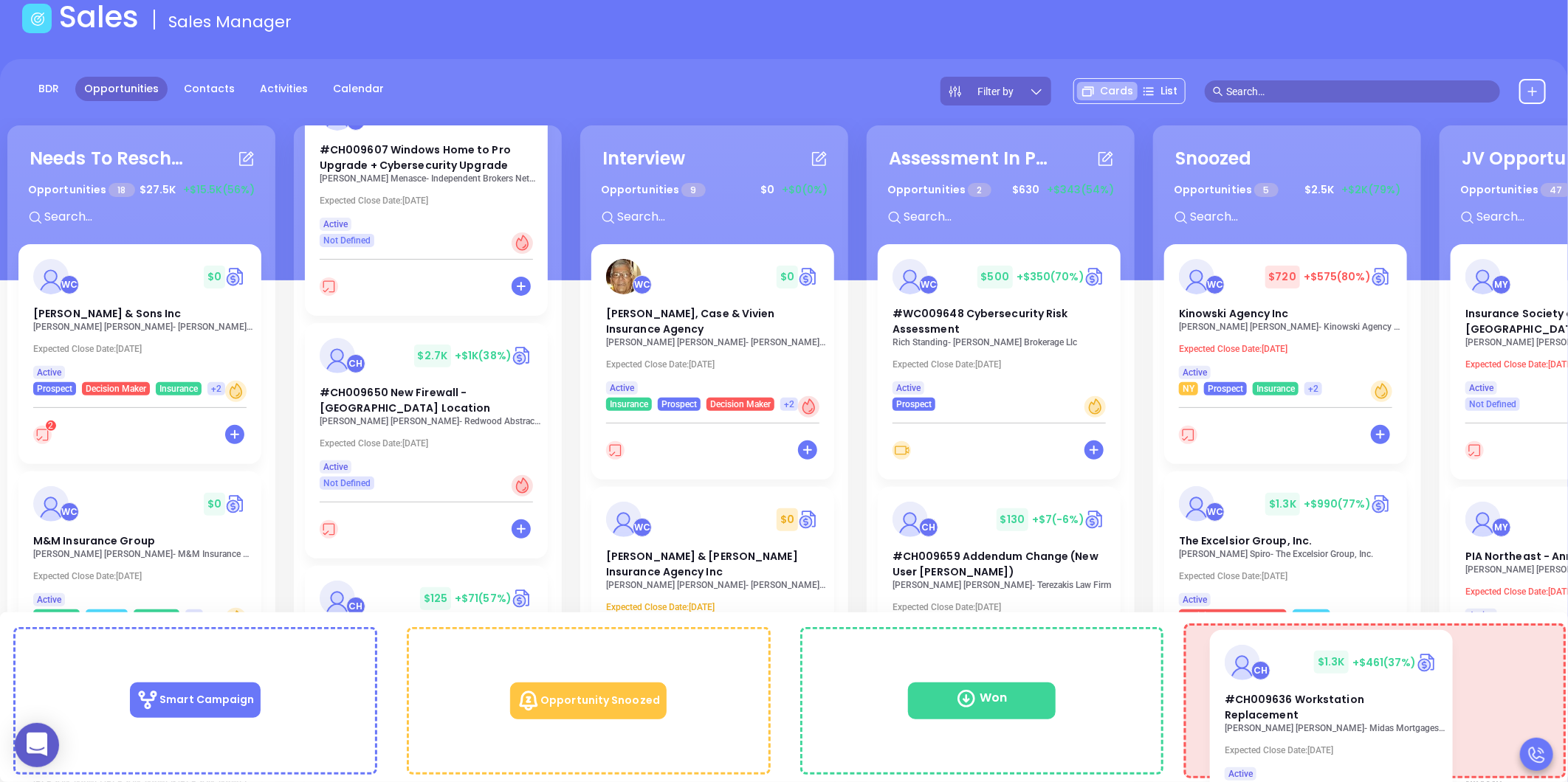
scroll to position [96, 0]
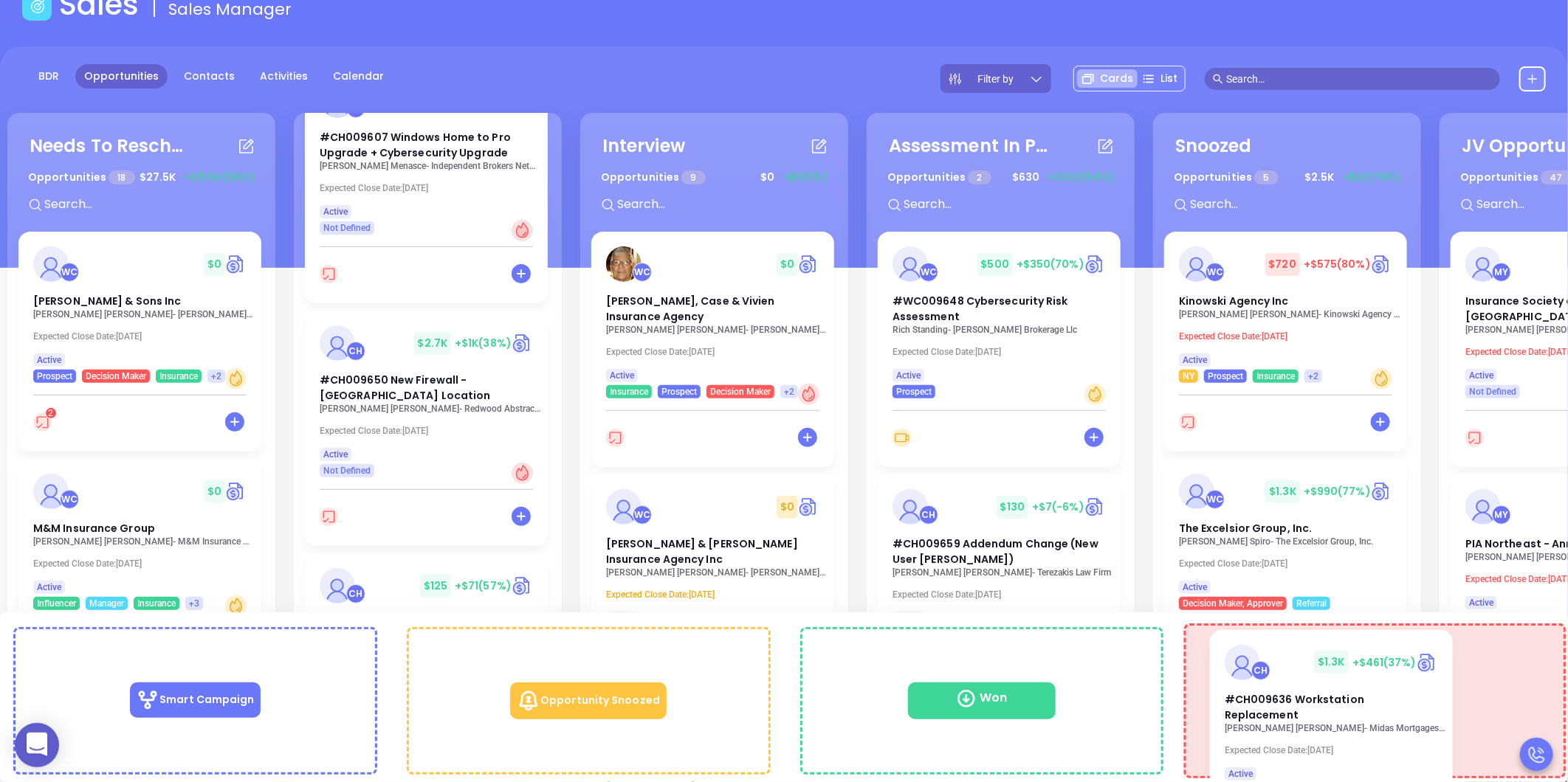
drag, startPoint x: 401, startPoint y: 453, endPoint x: 1310, endPoint y: 675, distance: 935.7
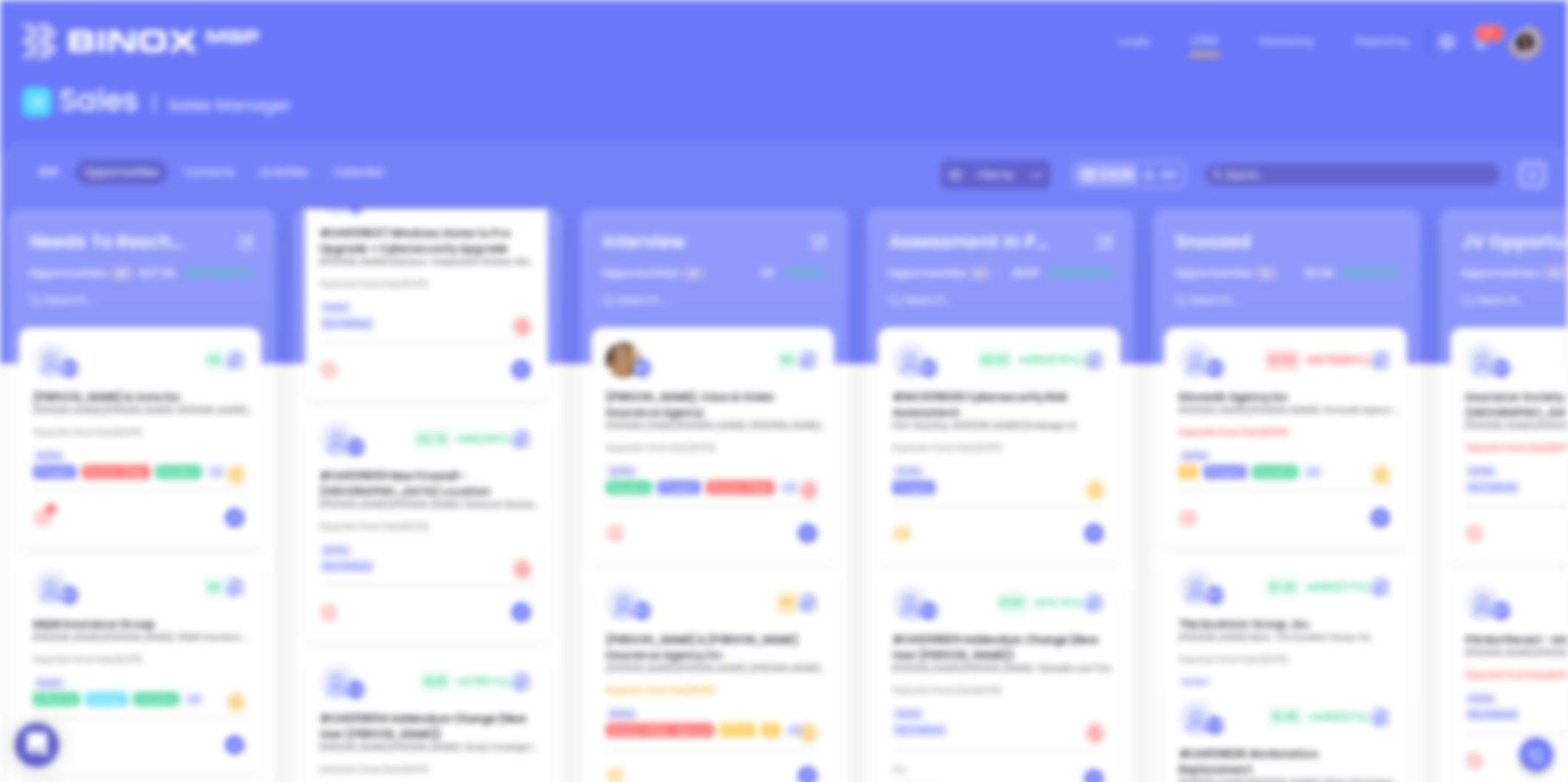
scroll to position [0, 0]
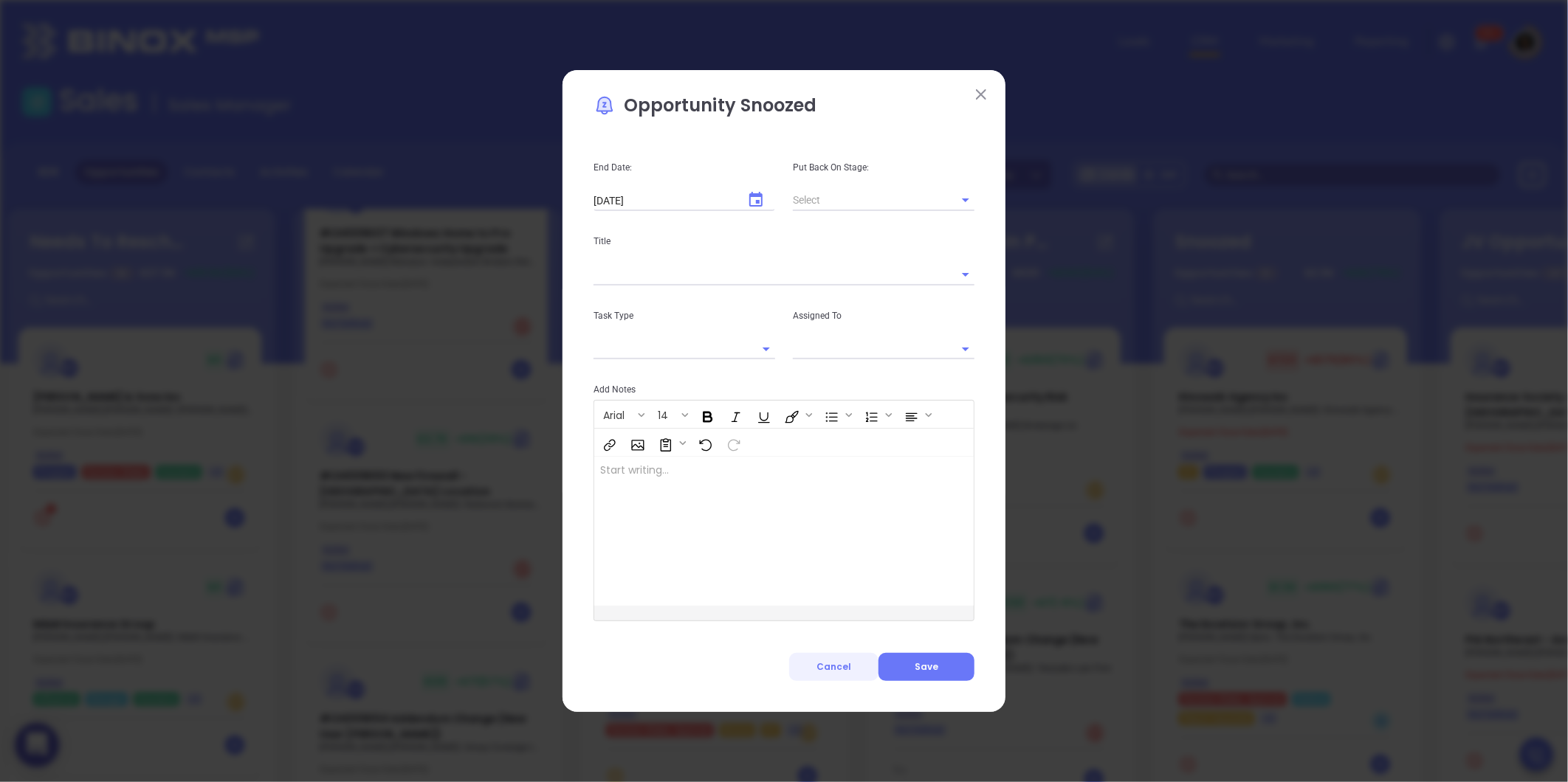
click at [844, 673] on button "Cancel" at bounding box center [833, 667] width 89 height 28
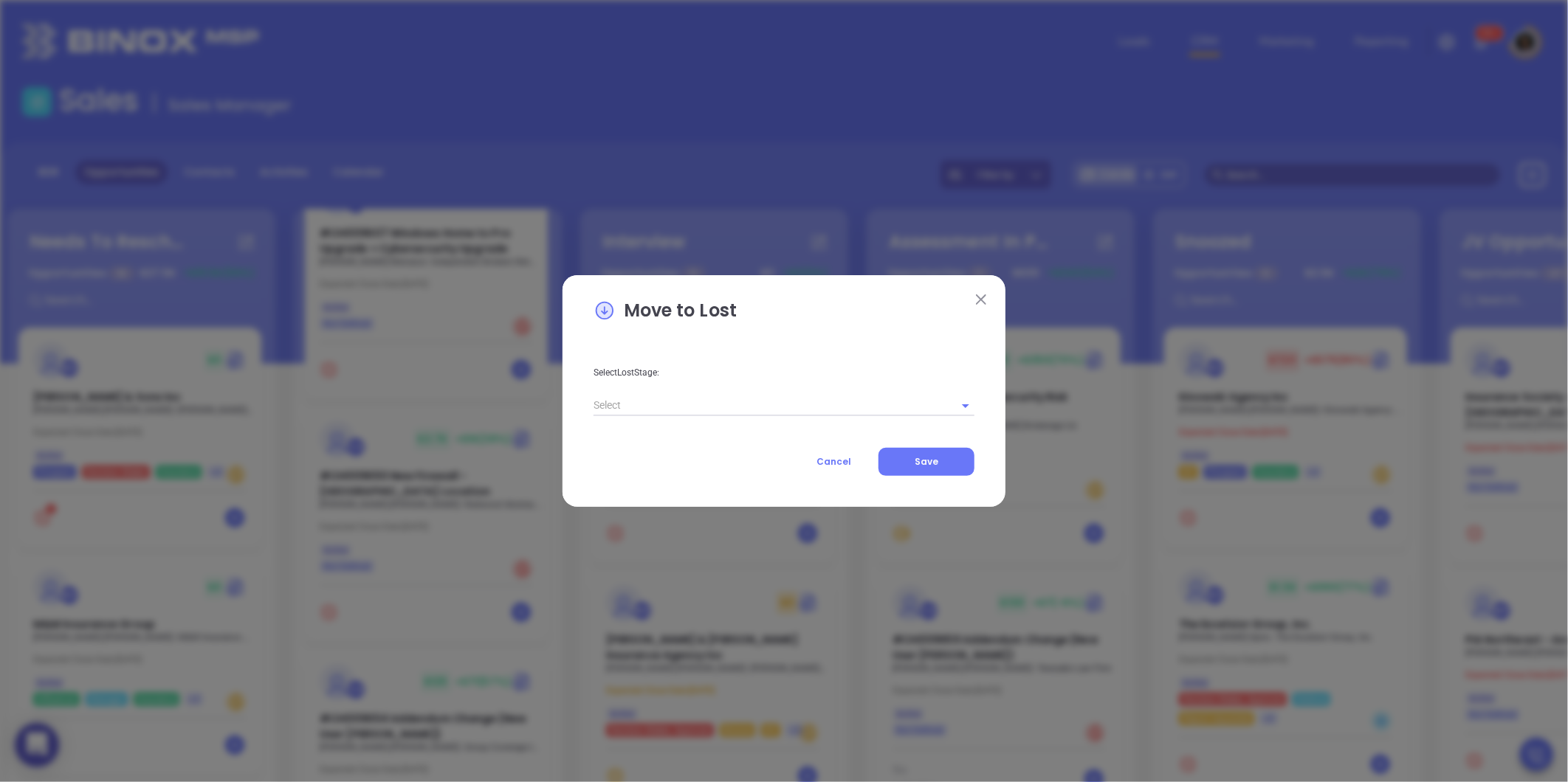
click at [762, 396] on input "text" at bounding box center [763, 405] width 339 height 21
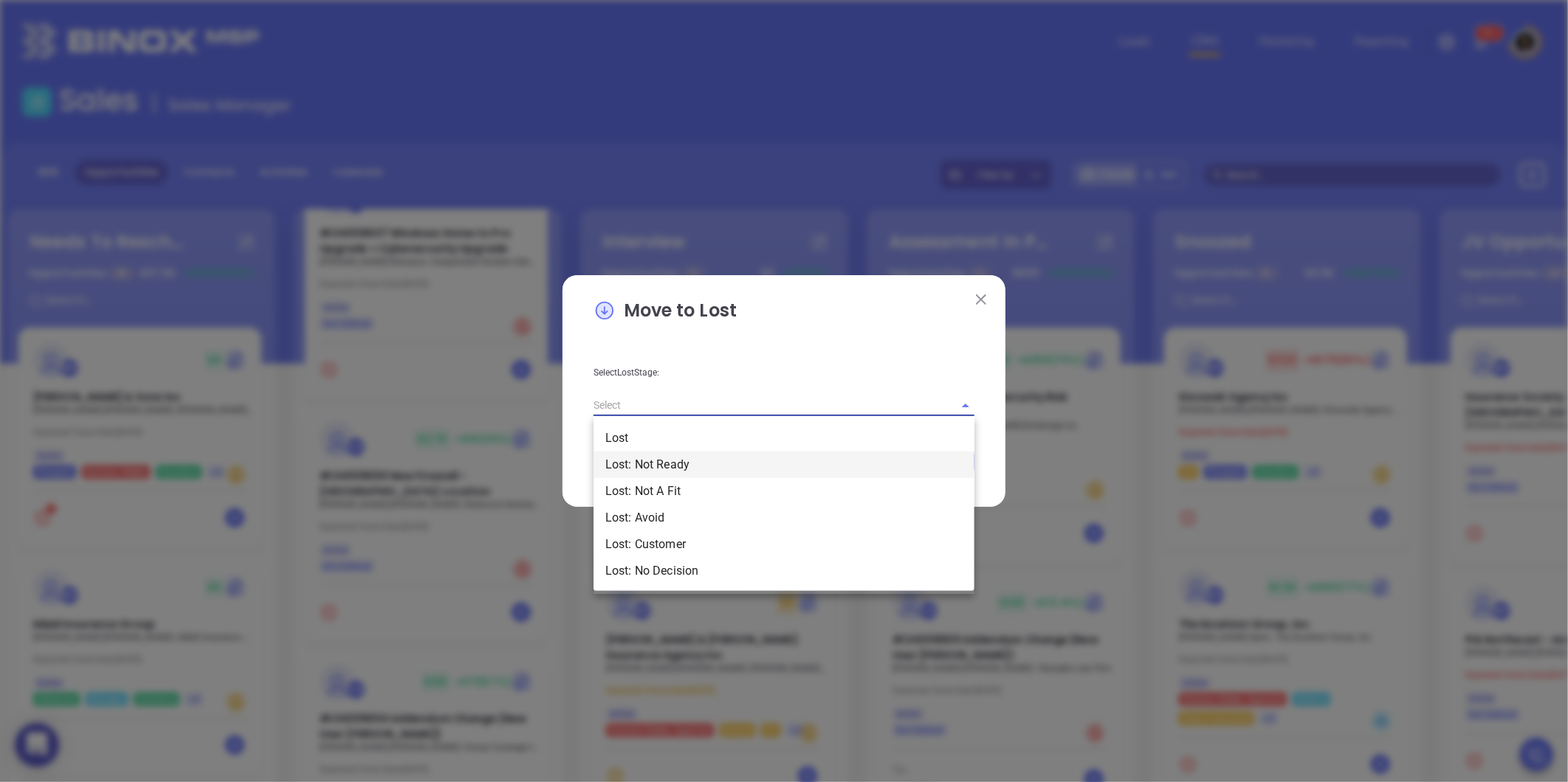
click at [697, 473] on li "Lost: Not Ready" at bounding box center [784, 465] width 381 height 27
type input "Lost: Not Ready"
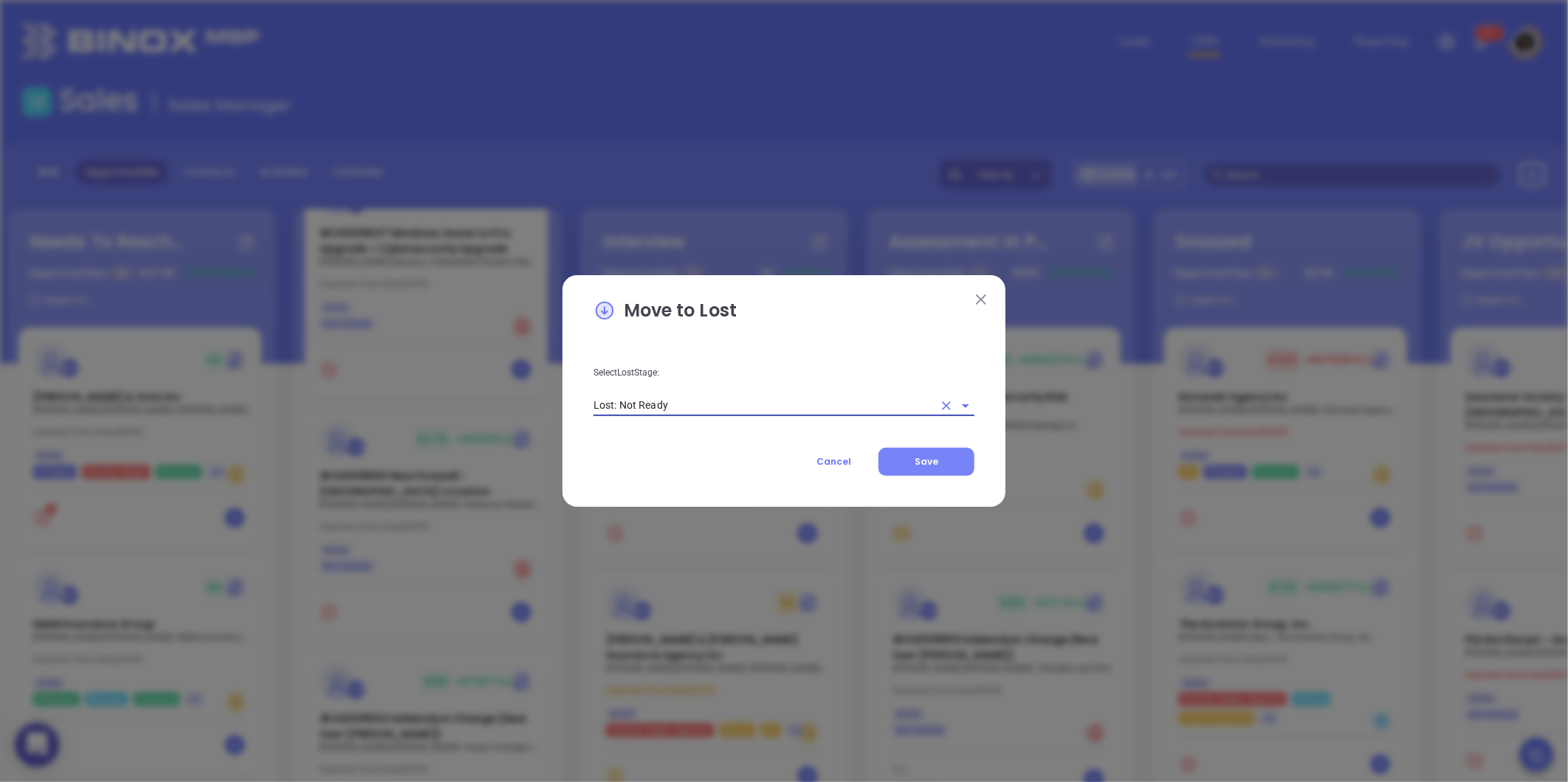
click at [946, 467] on button "Save" at bounding box center [926, 462] width 96 height 28
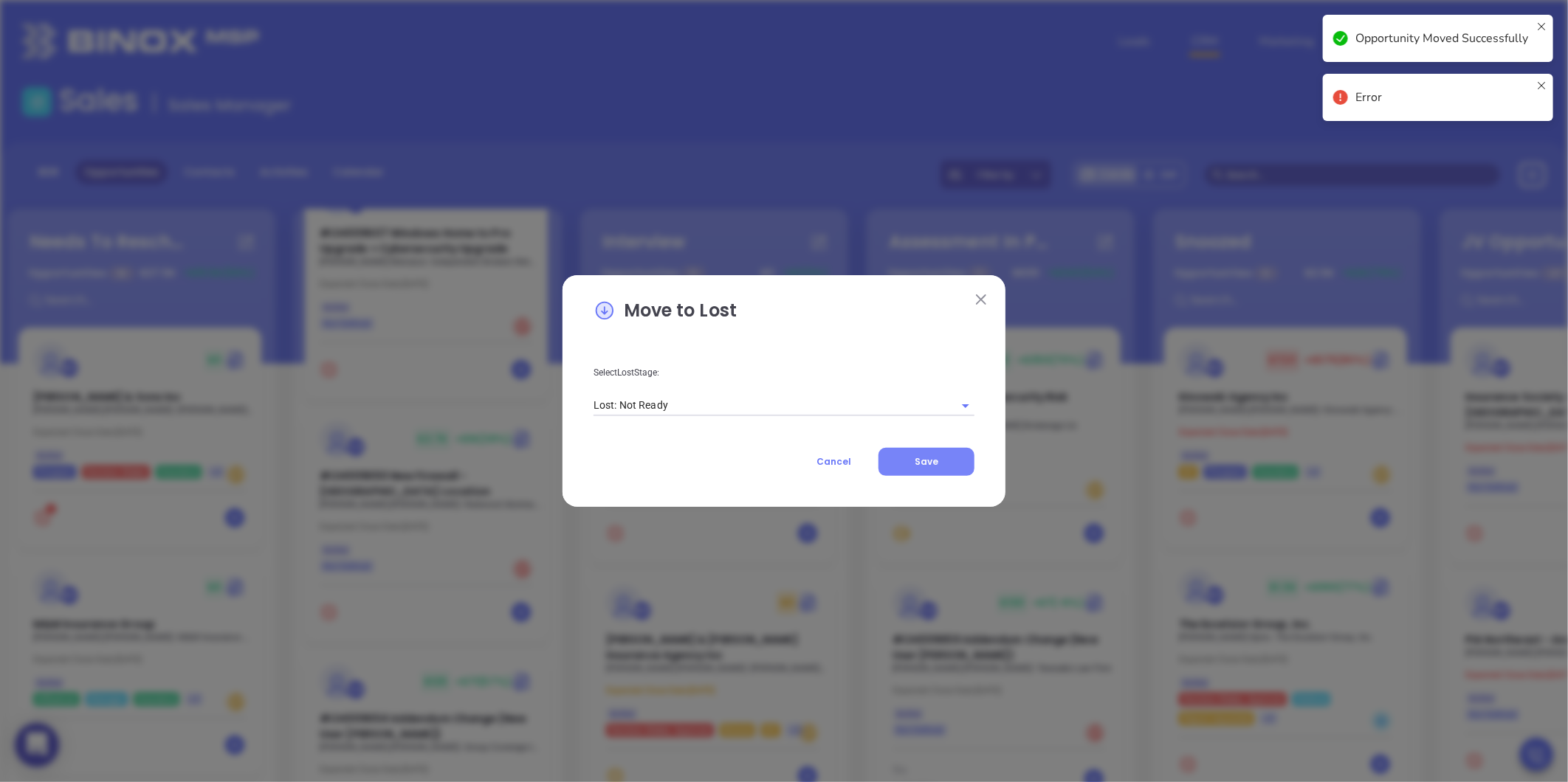
click at [912, 461] on button "Save" at bounding box center [926, 462] width 96 height 28
